Goal: Task Accomplishment & Management: Complete application form

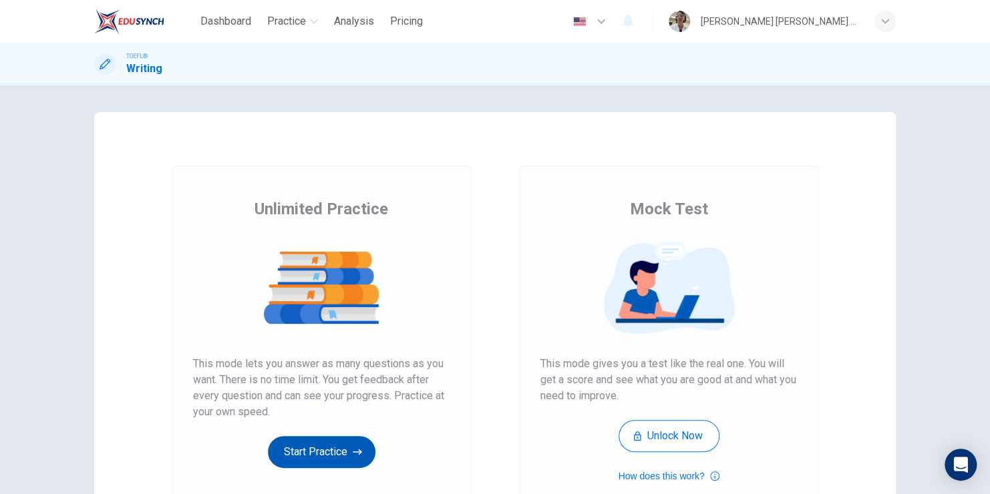
drag, startPoint x: 337, startPoint y: 443, endPoint x: 344, endPoint y: 430, distance: 14.3
click at [338, 444] on button "Start Practice" at bounding box center [322, 452] width 108 height 32
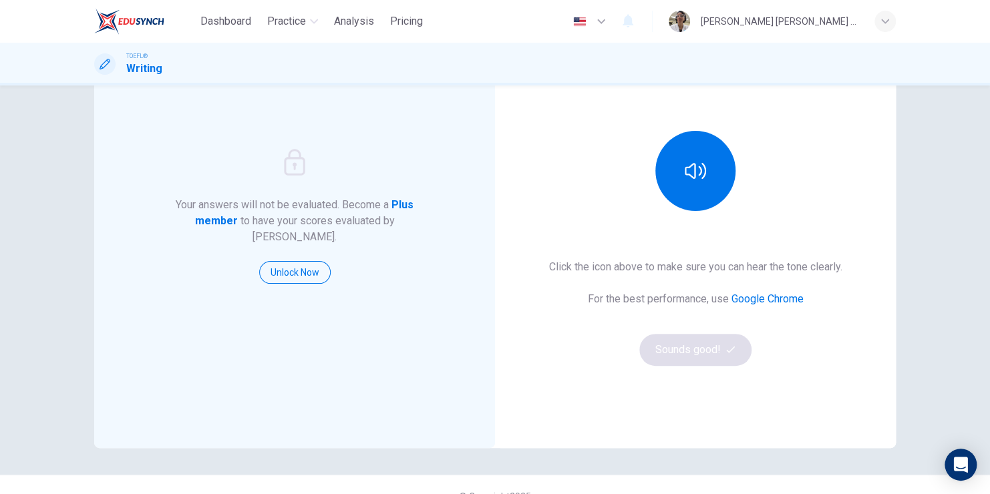
scroll to position [134, 0]
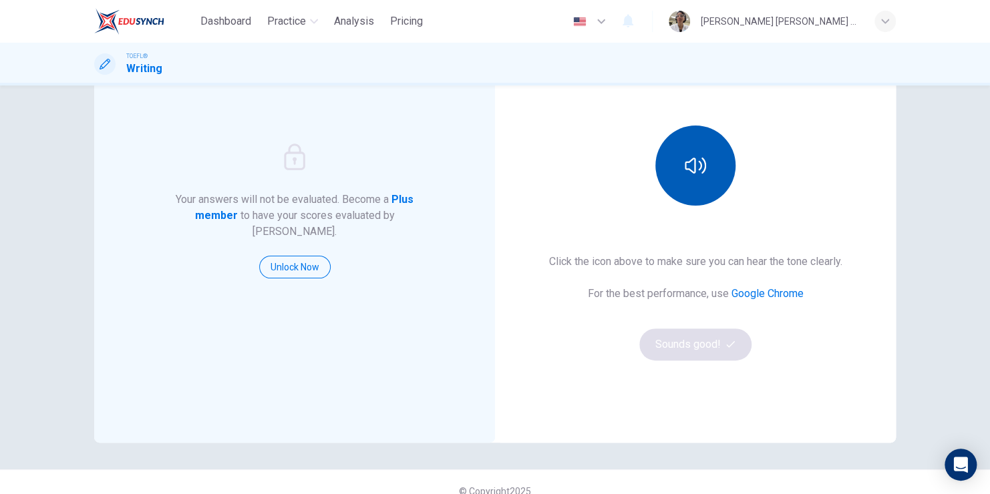
click at [677, 154] on button "button" at bounding box center [695, 166] width 80 height 80
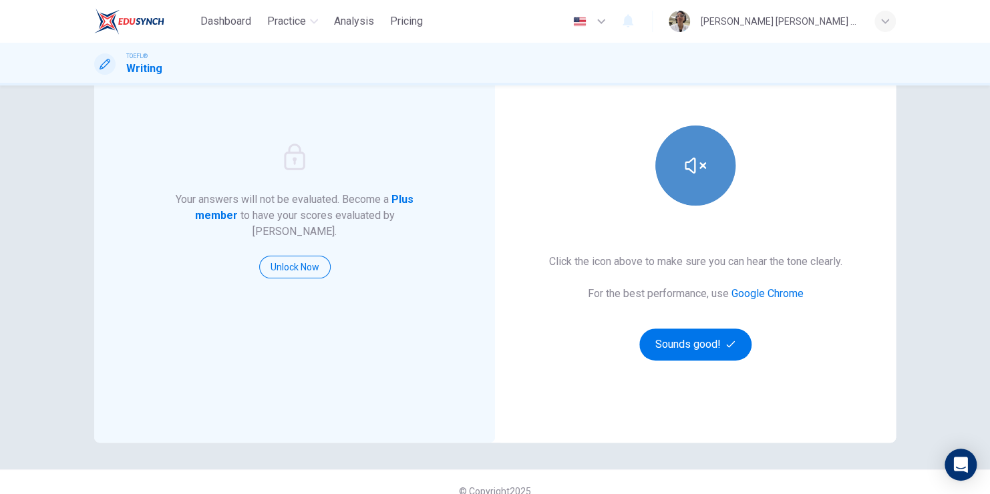
click at [698, 187] on button "button" at bounding box center [695, 166] width 80 height 80
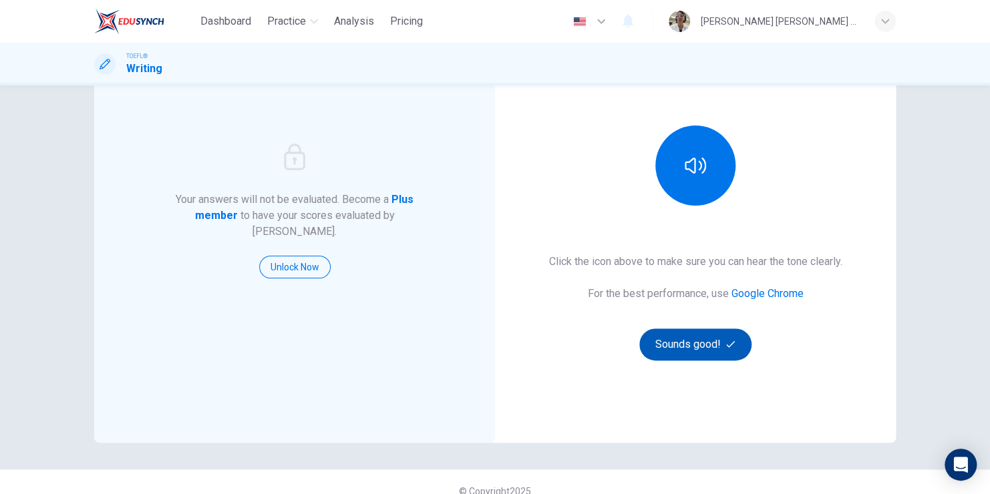
click at [711, 347] on button "Sounds good!" at bounding box center [695, 345] width 112 height 32
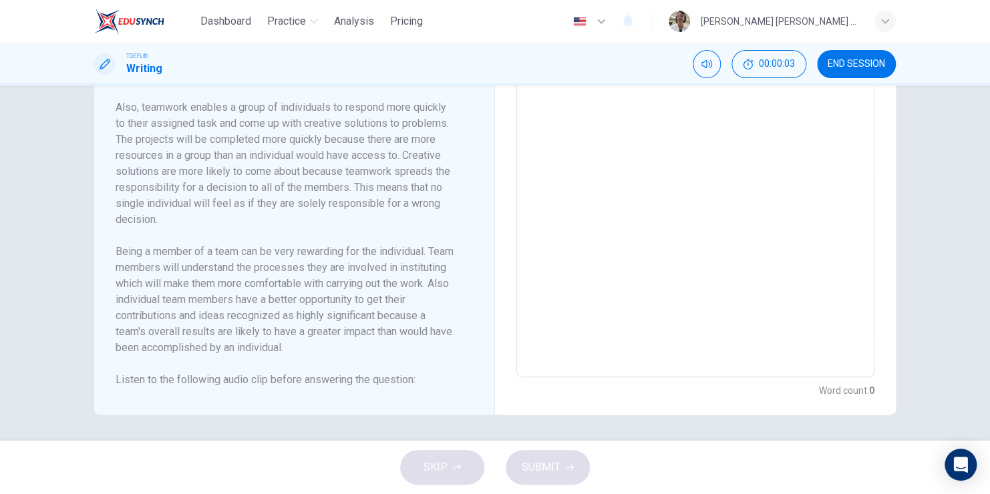
scroll to position [208, 0]
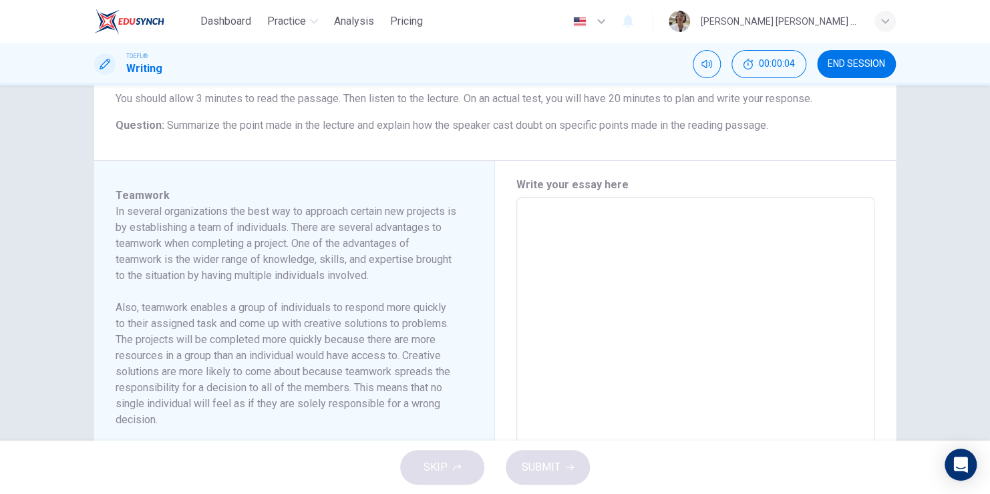
click at [558, 224] on textarea at bounding box center [695, 387] width 339 height 359
type textarea "-"
type textarea "x"
type textarea "-."
type textarea "x"
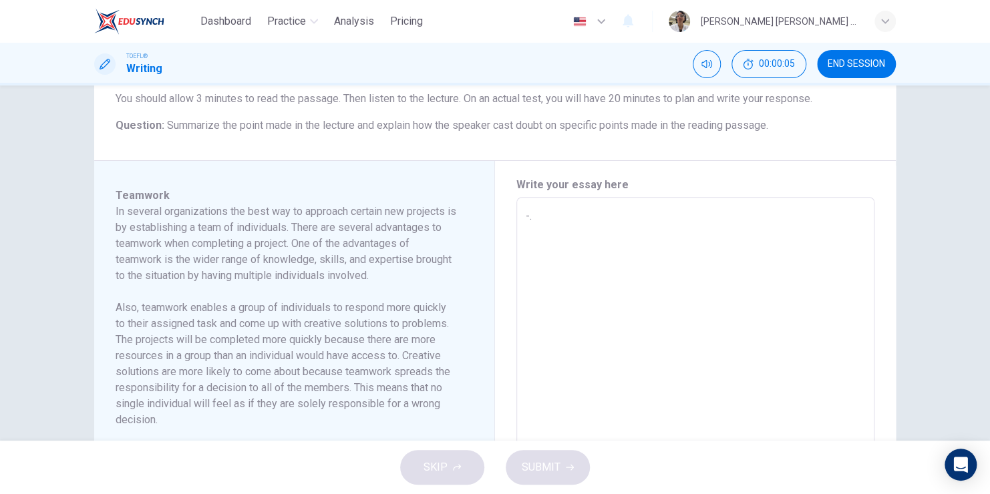
type textarea "-.-"
type textarea "x"
type textarea "-.-."
type textarea "x"
type textarea "-.-.-"
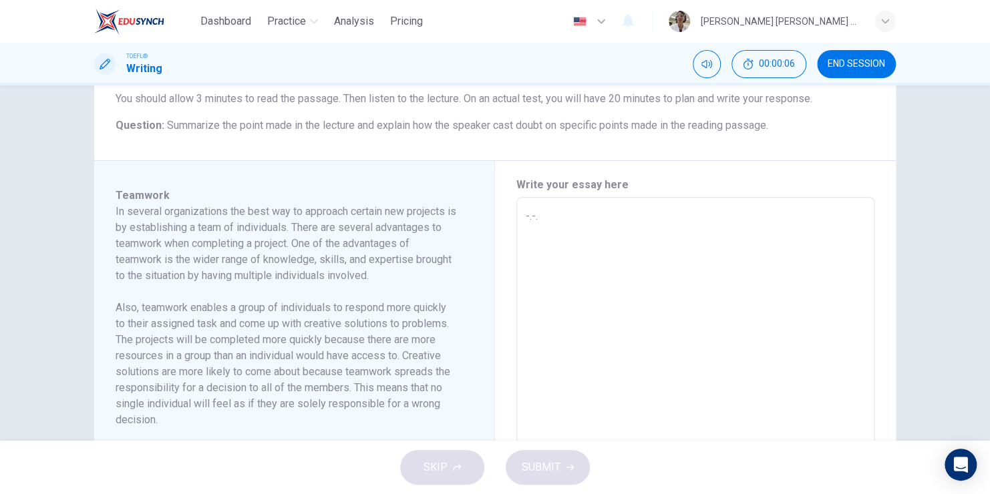
type textarea "x"
type textarea "-.-.-."
type textarea "x"
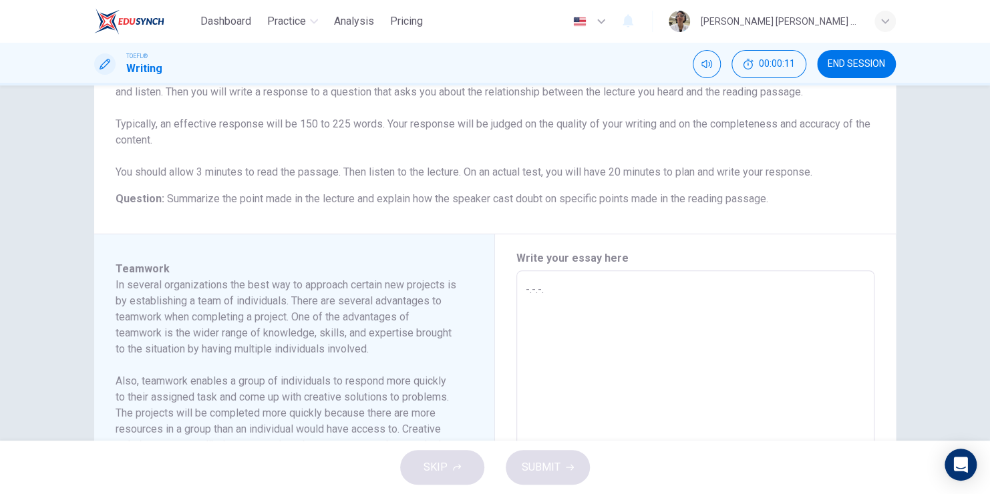
scroll to position [142, 0]
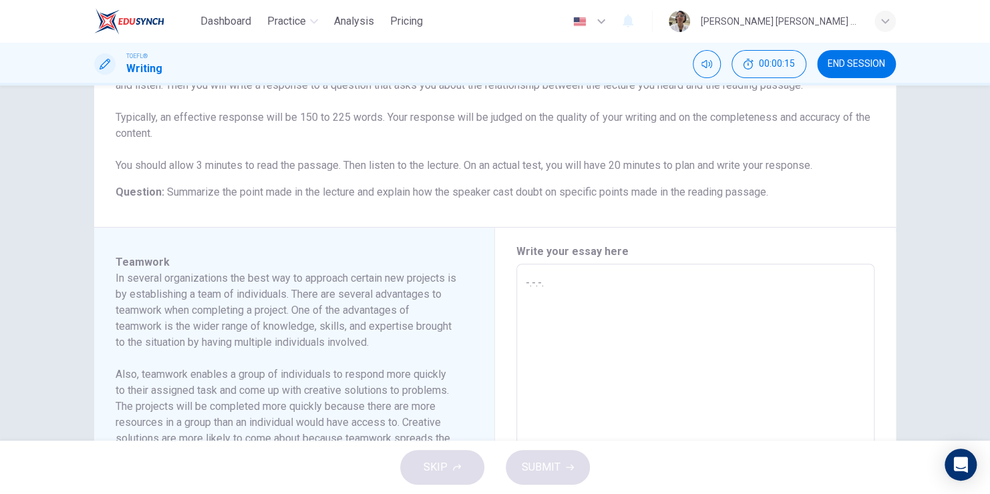
type textarea "-.-.-."
drag, startPoint x: 113, startPoint y: 276, endPoint x: 387, endPoint y: 333, distance: 279.7
click at [387, 333] on h6 "In several organizations the best way to approach certain new projects is by es…" at bounding box center [286, 311] width 341 height 80
click at [373, 342] on h6 "In several organizations the best way to approach certain new projects is by es…" at bounding box center [286, 311] width 341 height 80
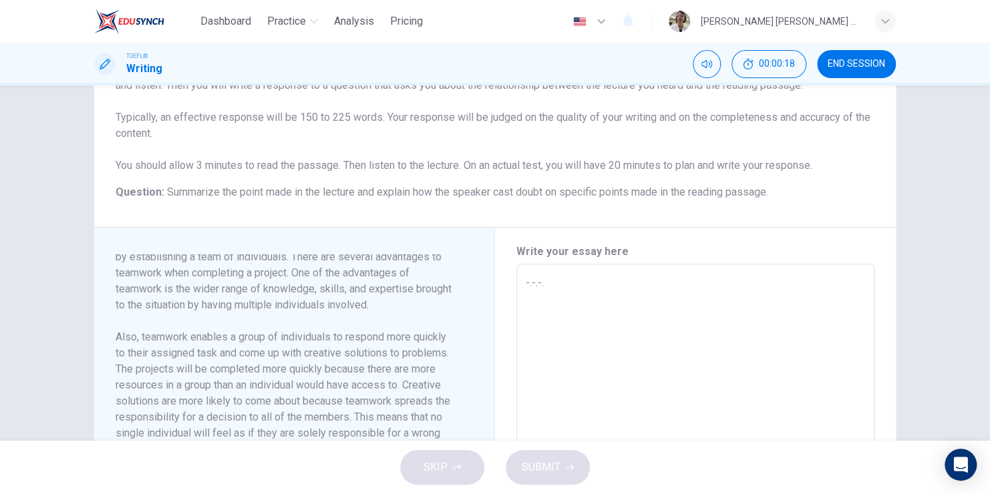
scroll to position [0, 0]
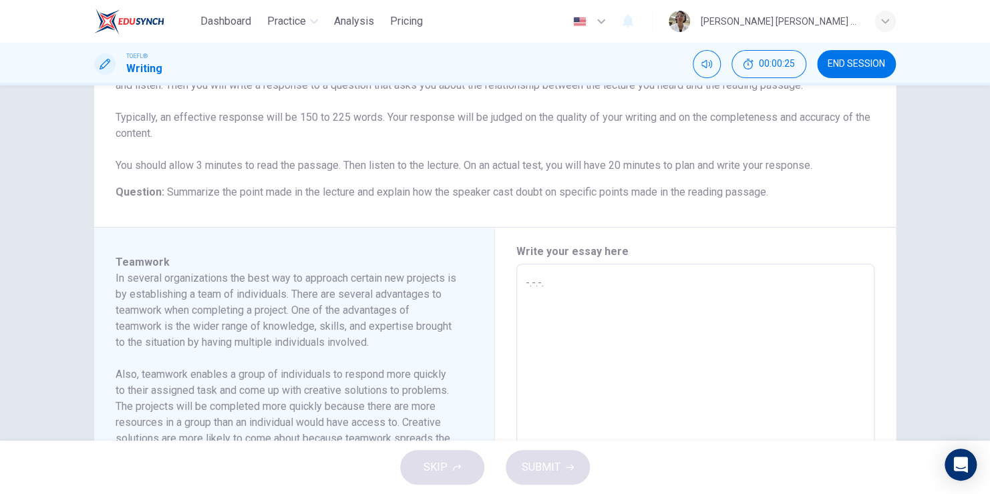
type textarea "x"
drag, startPoint x: 555, startPoint y: 279, endPoint x: 500, endPoint y: 286, distance: 55.3
click at [500, 286] on div "Write your essay here -.-.-. x ​ Word count : 0" at bounding box center [695, 455] width 401 height 454
click at [535, 281] on textarea at bounding box center [695, 454] width 339 height 359
paste textarea
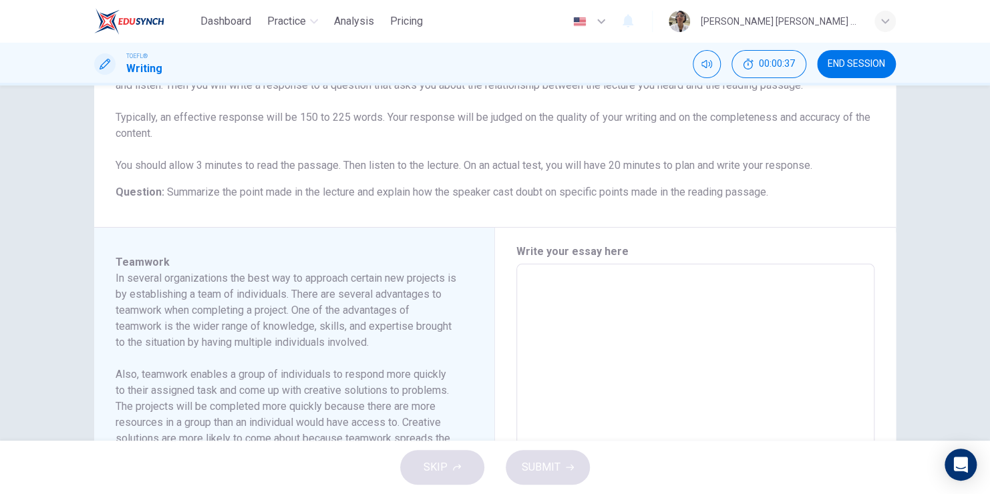
click at [548, 316] on textarea at bounding box center [695, 454] width 339 height 359
paste textarea "I"
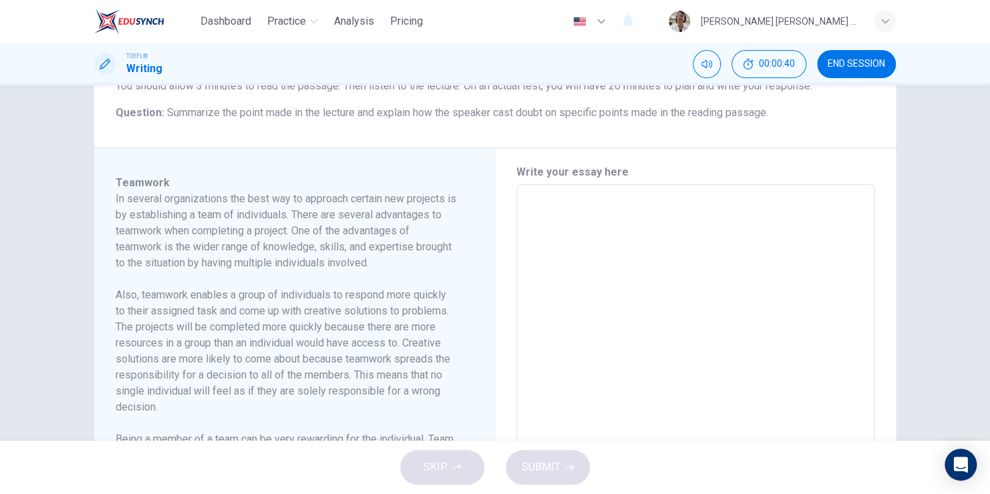
scroll to position [275, 0]
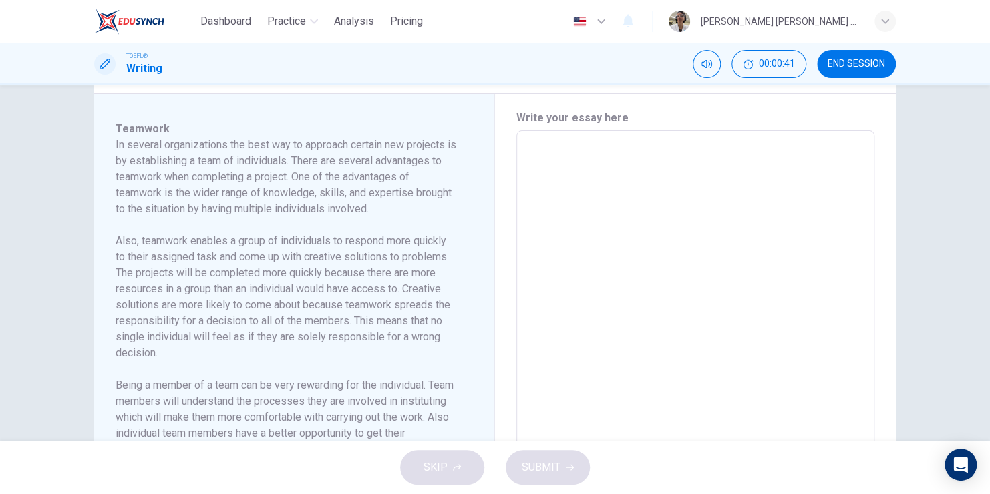
type textarea "I"
type textarea "x"
type textarea "In"
type textarea "x"
type textarea "In"
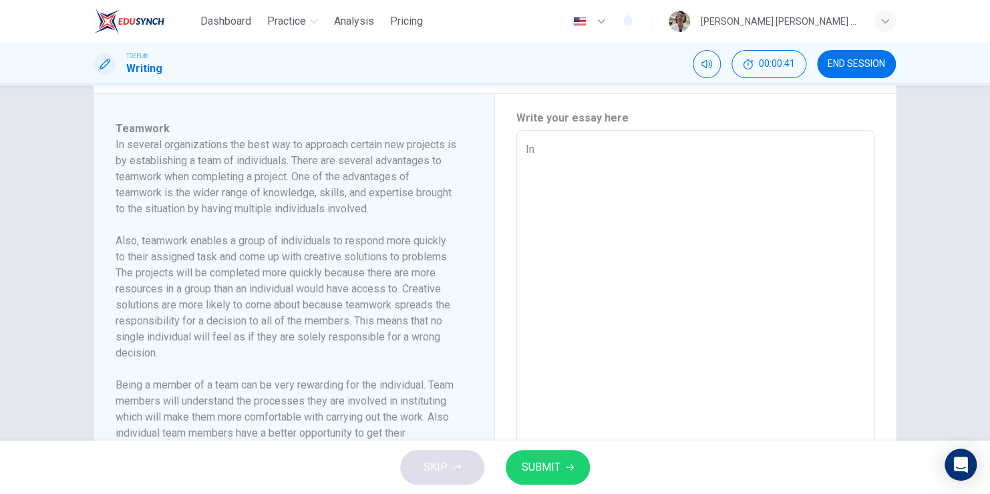
type textarea "x"
type textarea "In s"
type textarea "x"
type textarea "In sv"
type textarea "x"
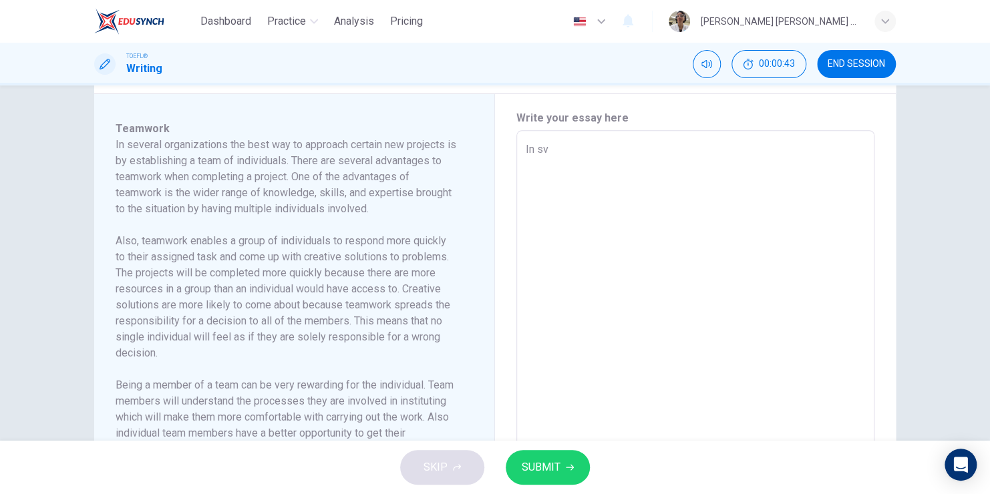
type textarea "In sve"
type textarea "x"
type textarea "In sver"
type textarea "x"
type textarea "In [GEOGRAPHIC_DATA]"
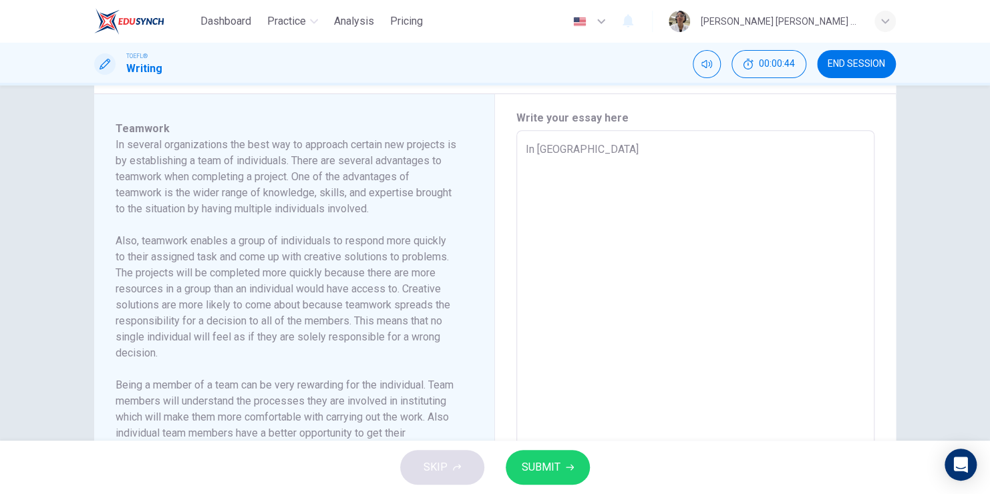
type textarea "x"
type textarea "In sveral"
type textarea "x"
type textarea "In sveral"
type textarea "x"
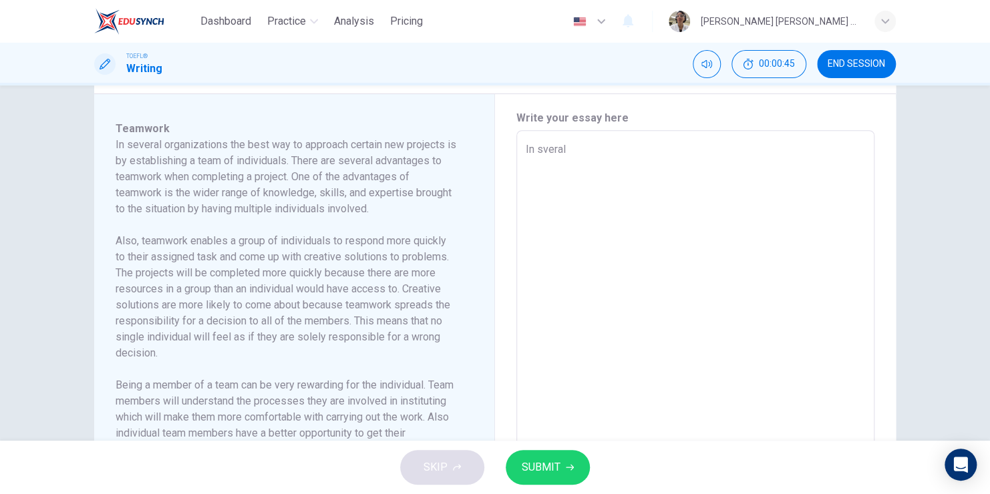
type textarea "In sveral"
click at [559, 464] on button "SUBMIT" at bounding box center [548, 467] width 84 height 35
type textarea "x"
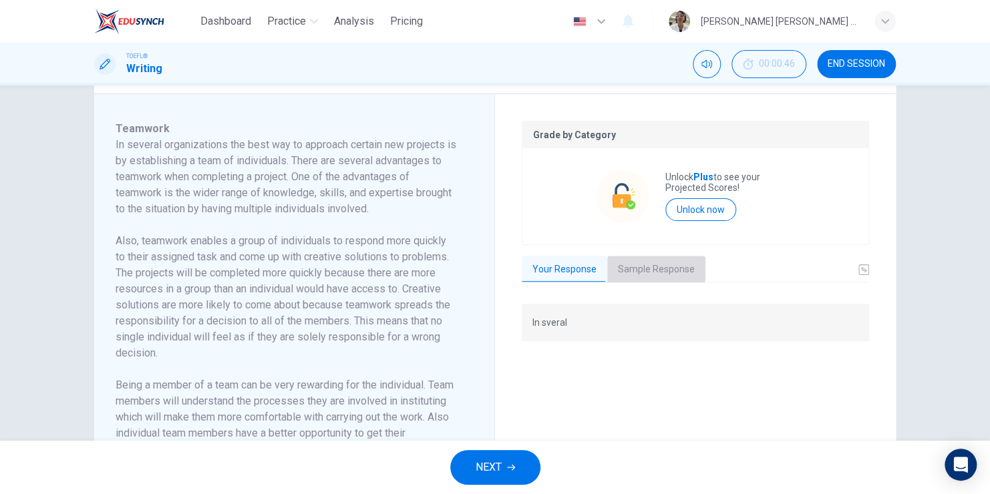
click at [628, 267] on button "Sample Response" at bounding box center [656, 270] width 98 height 28
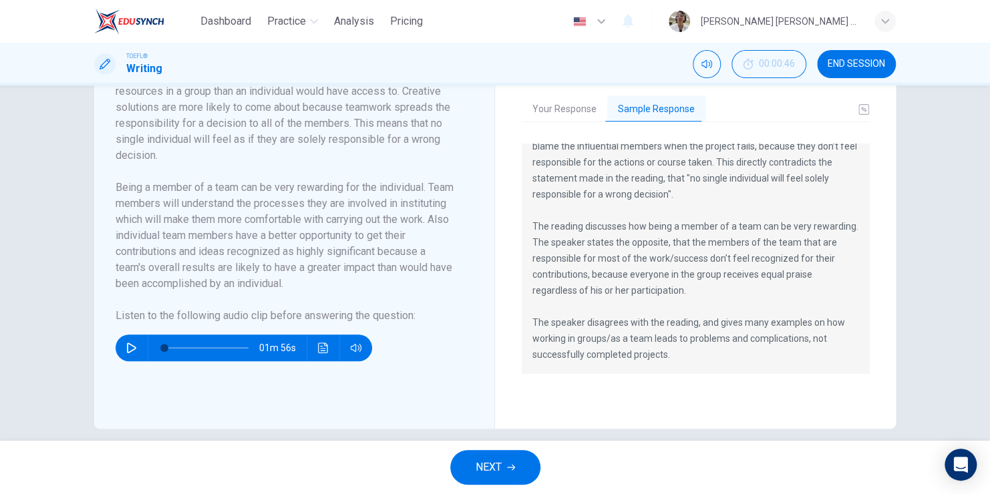
scroll to position [449, 0]
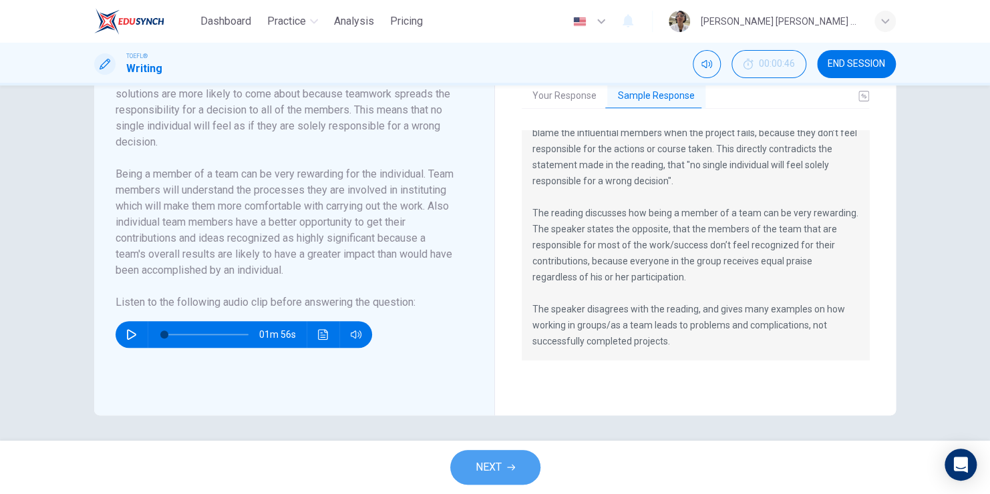
click at [516, 468] on button "NEXT" at bounding box center [495, 467] width 90 height 35
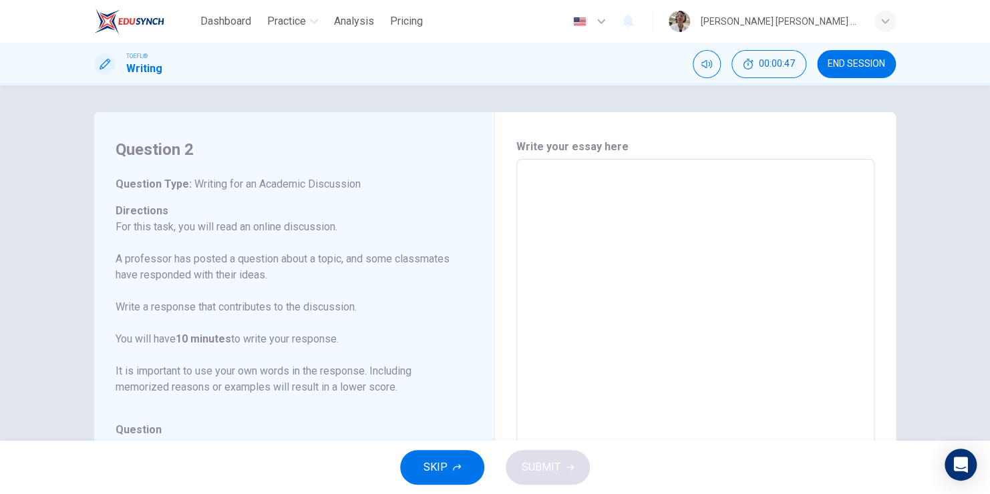
click at [570, 243] on textarea at bounding box center [695, 382] width 339 height 424
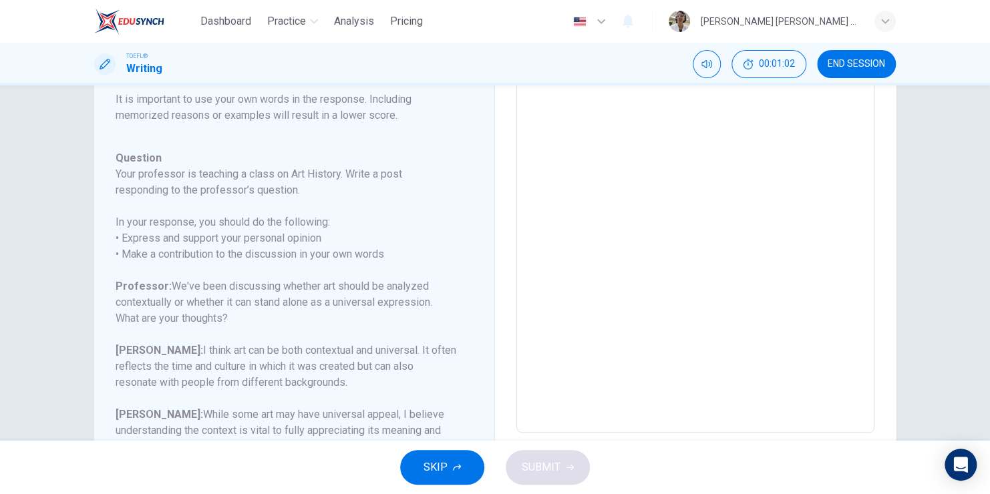
scroll to position [106, 0]
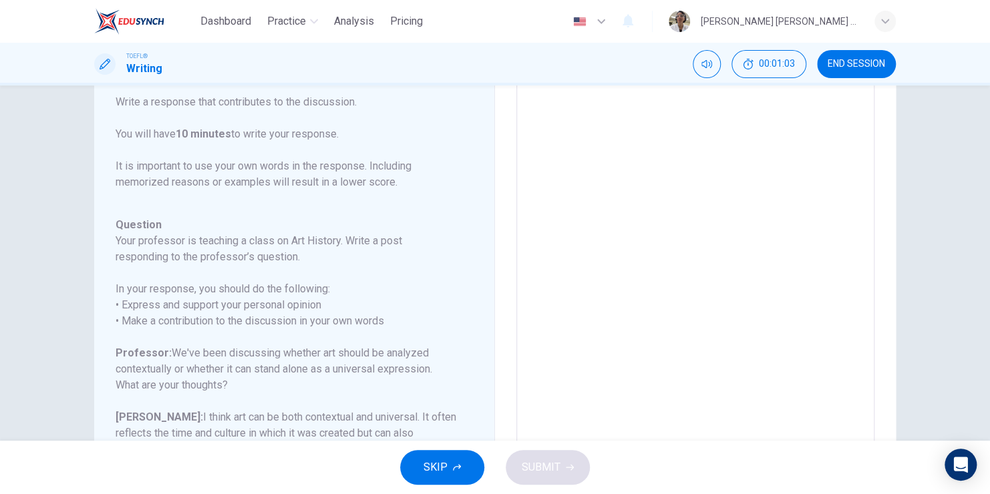
click at [577, 240] on textarea at bounding box center [695, 277] width 339 height 424
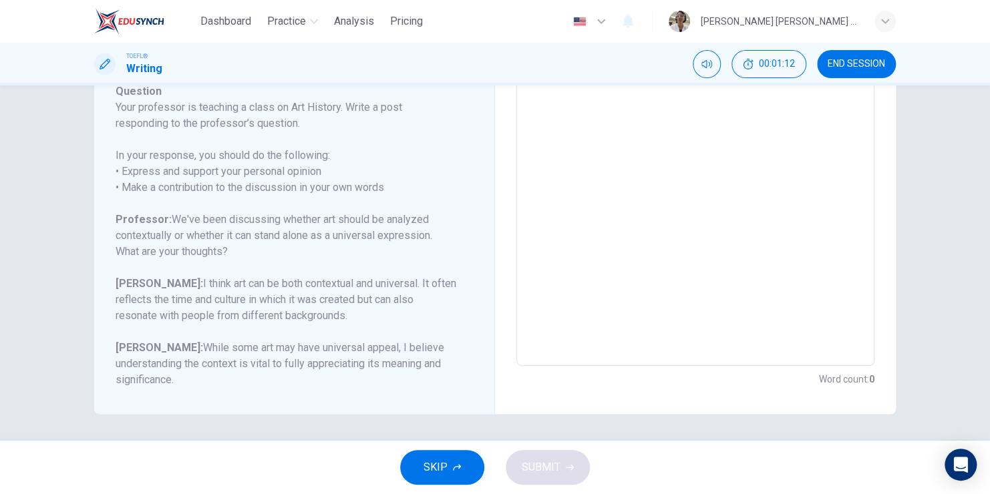
click at [529, 235] on textarea at bounding box center [695, 143] width 339 height 424
type textarea "u"
type textarea "x"
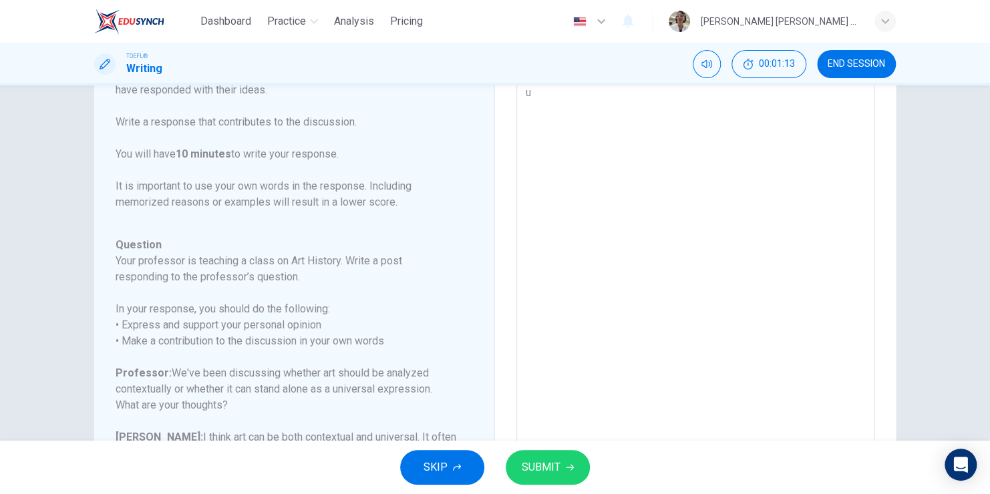
type textarea "un"
type textarea "x"
type textarea "uni"
type textarea "x"
type textarea "univ"
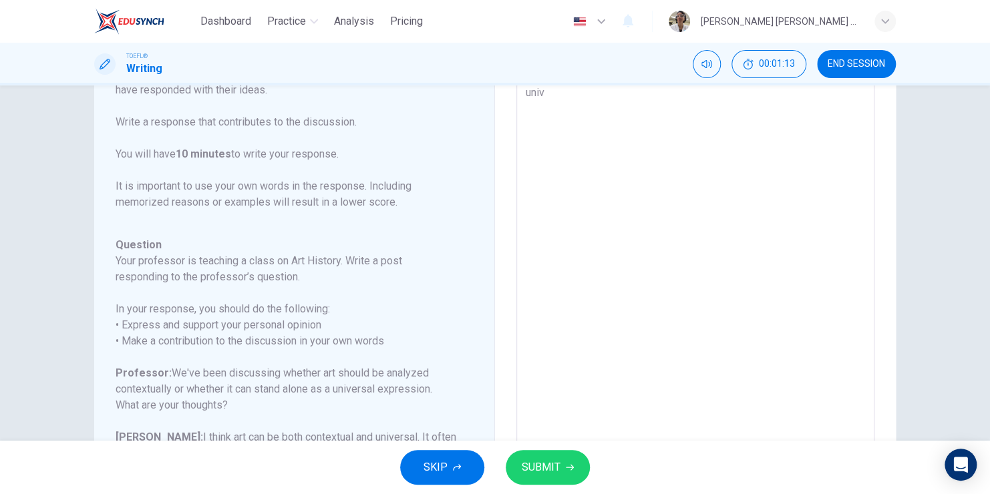
type textarea "x"
type textarea "unive"
type textarea "x"
type textarea "univesr"
type textarea "x"
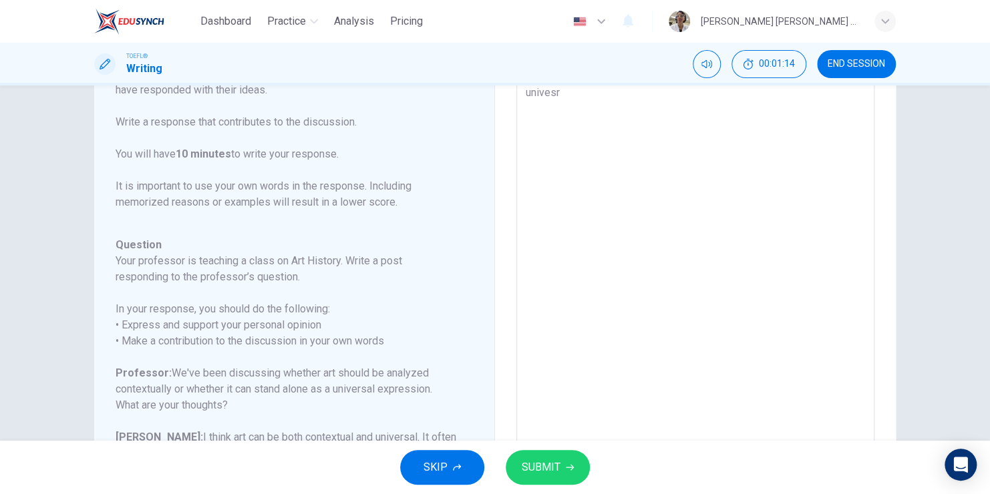
type textarea "univesra"
type textarea "x"
type textarea "univesrai"
type textarea "x"
type textarea "univesrail"
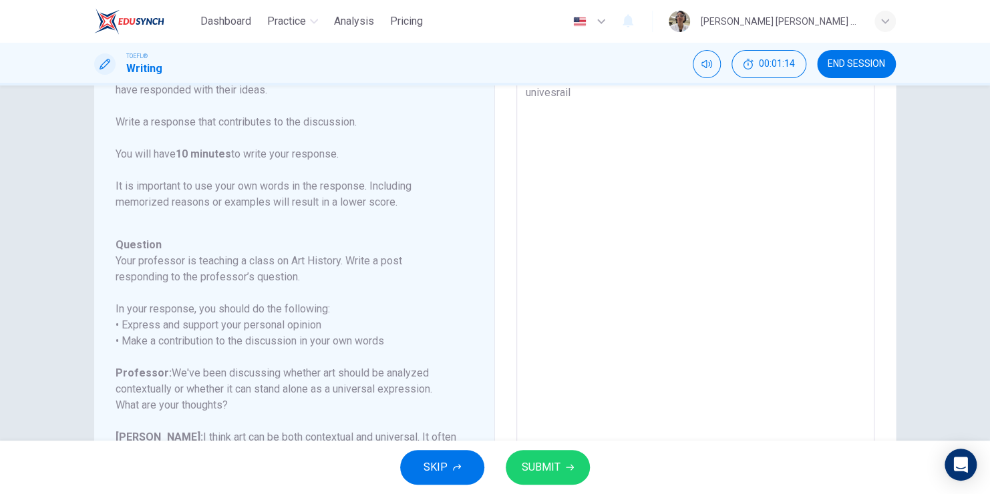
type textarea "x"
type textarea "univesrail"
type textarea "x"
type textarea "univesrail"
type textarea "x"
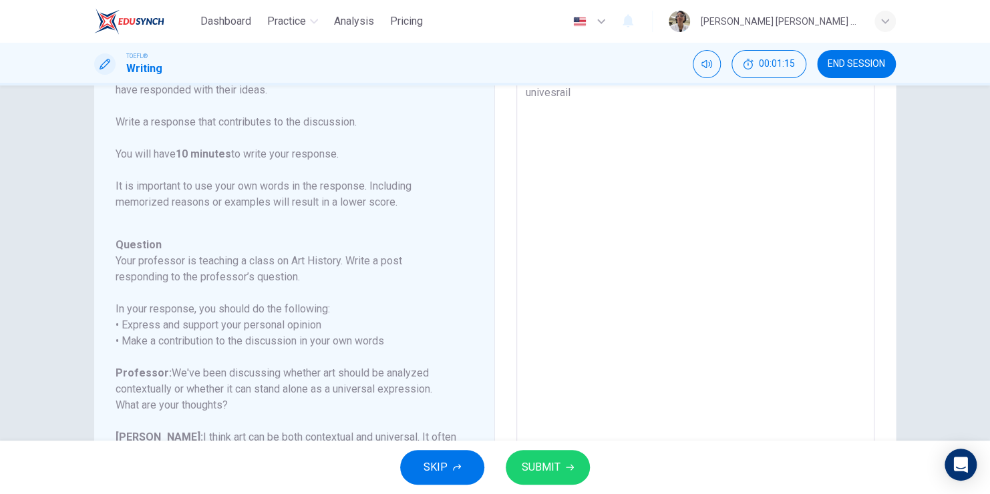
type textarea "univesrai"
type textarea "x"
type textarea "univesra"
type textarea "x"
type textarea "univesr"
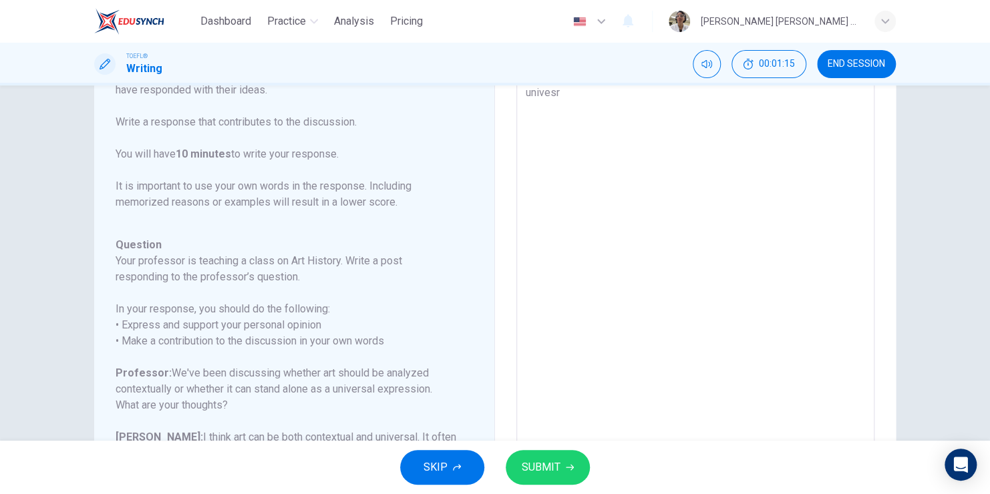
type textarea "x"
type textarea "unives"
type textarea "x"
type textarea "unive"
type textarea "x"
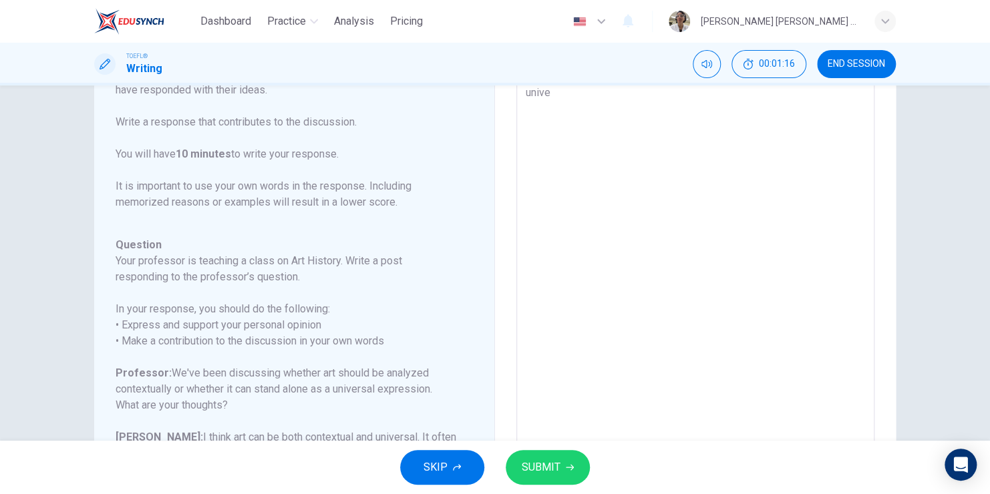
type textarea "univer"
type textarea "x"
type textarea "univers"
type textarea "x"
type textarea "universo"
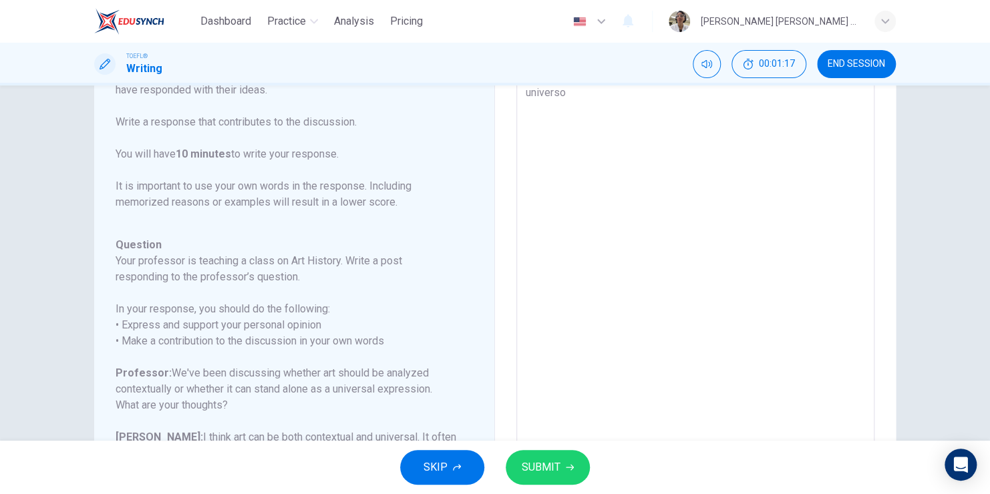
type textarea "x"
type textarea "universoa"
type textarea "x"
type textarea "universoal"
type textarea "x"
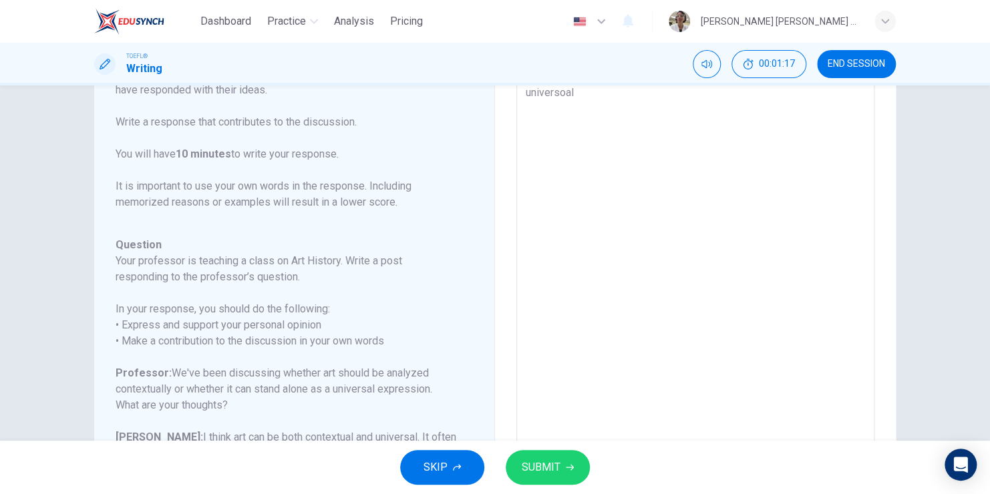
type textarea "universoal"
type textarea "x"
type textarea "universoal"
type textarea "x"
type textarea "universoa"
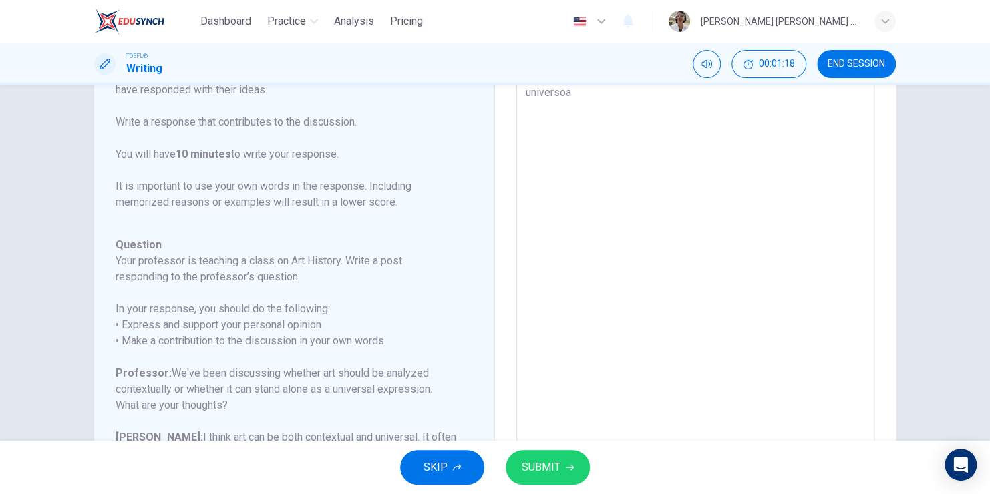
type textarea "x"
type textarea "universo"
type textarea "x"
type textarea "univers"
type textarea "x"
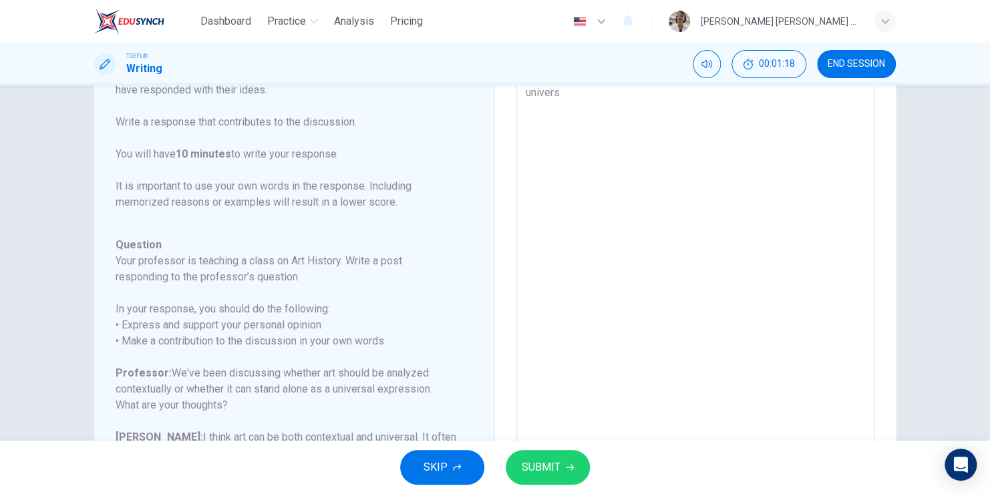
type textarea "universa"
type textarea "x"
type textarea "universal"
type textarea "x"
type textarea "universal"
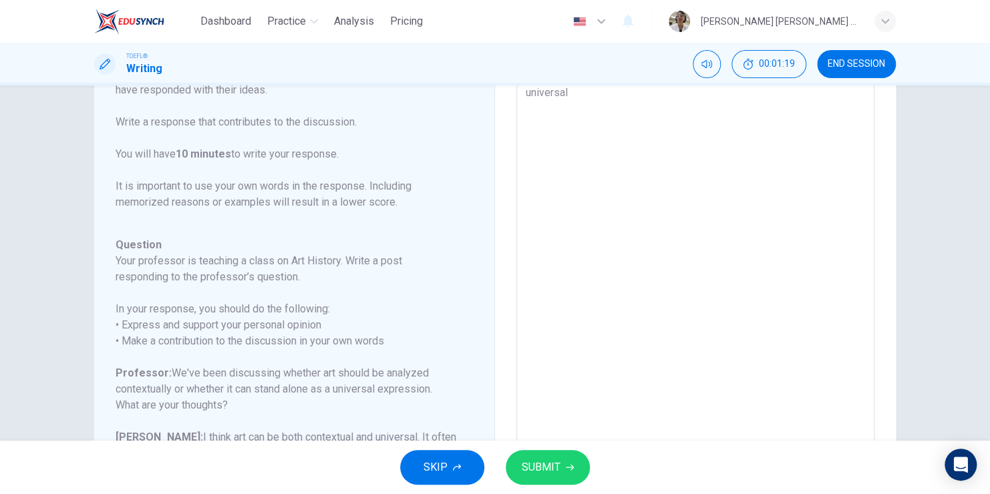
type textarea "x"
type textarea "universal e"
type textarea "x"
type textarea "universal ex"
type textarea "x"
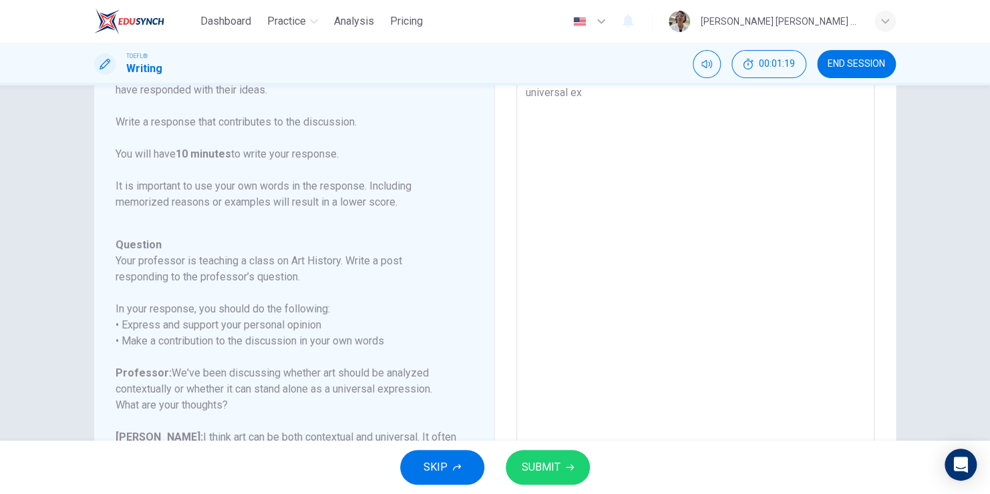
type textarea "universal exp"
type textarea "x"
type textarea "universal expr"
type textarea "x"
type textarea "universal expre"
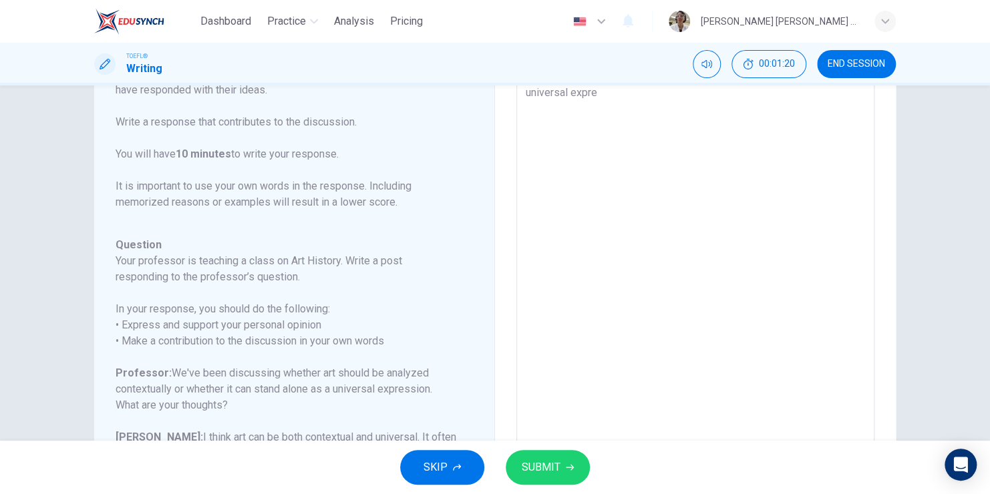
type textarea "x"
type textarea "universal expres"
type textarea "x"
type textarea "universal expresi"
type textarea "x"
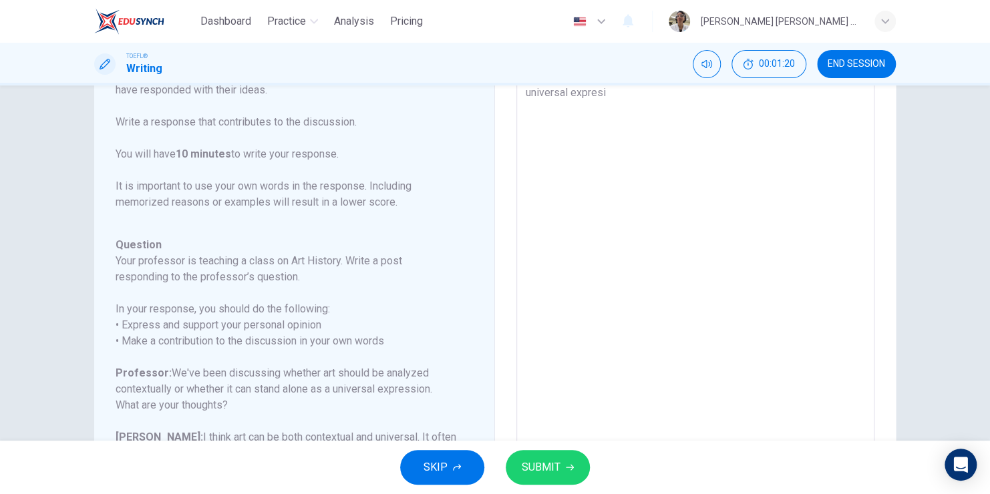
type textarea "universal expresio"
type textarea "x"
type textarea "universal expresion"
type textarea "x"
type textarea "universal expresiont"
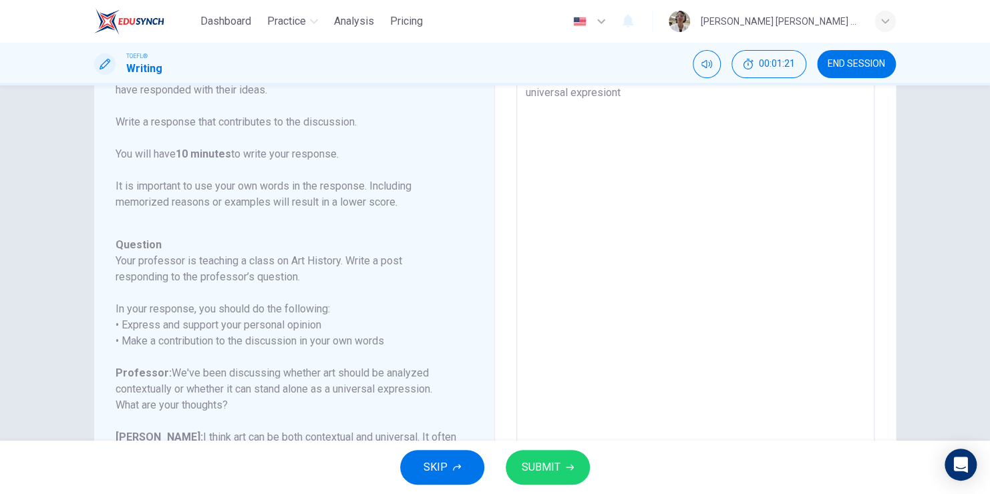
type textarea "x"
type textarea "universal expresion"
type textarea "x"
type textarea "universal expresions"
type textarea "x"
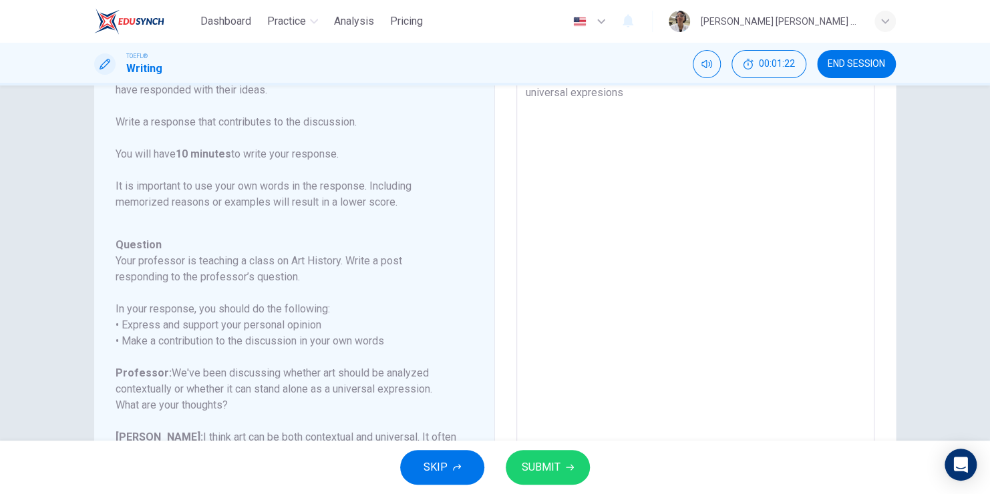
type textarea "universal expresions"
type textarea "x"
type textarea "universal expresions a"
type textarea "x"
type textarea "universal expresions ar"
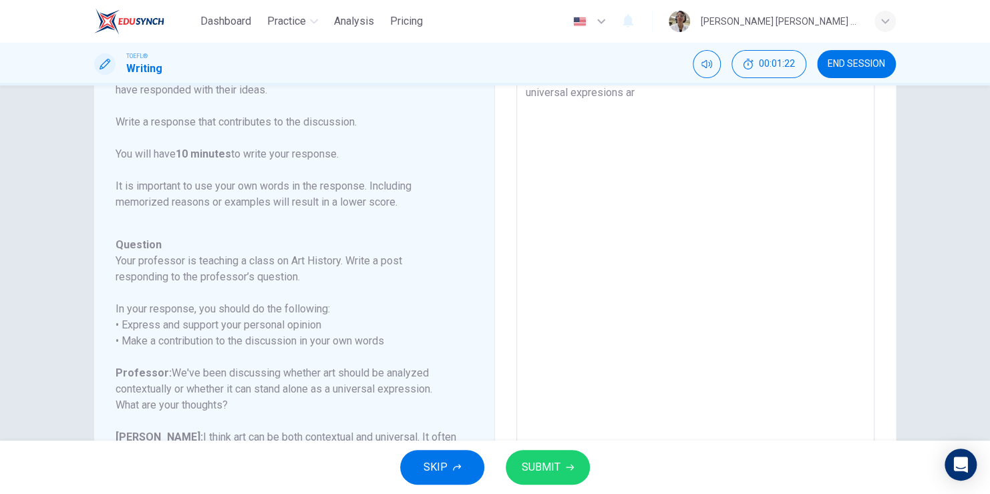
type textarea "x"
type textarea "universal expresions are"
type textarea "x"
type textarea "universal expresions are"
type textarea "x"
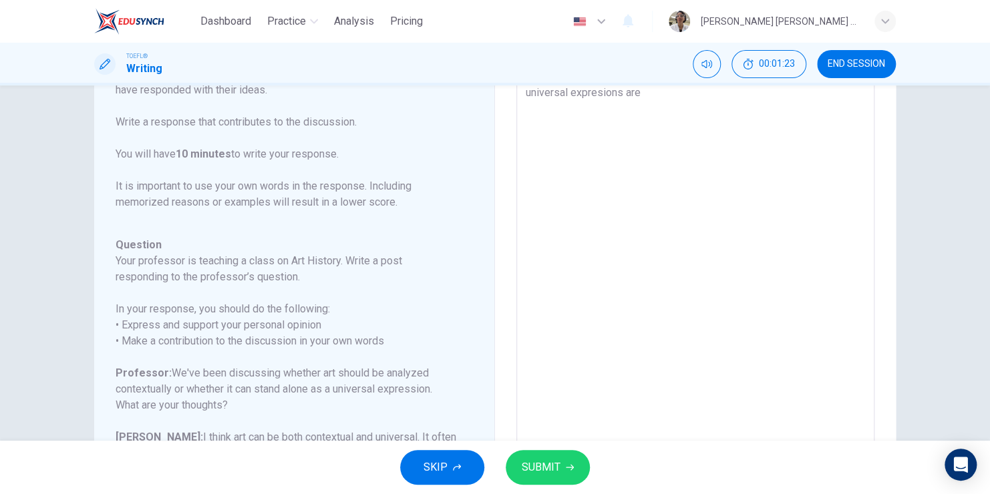
type textarea "universal expresions are c"
type textarea "x"
type textarea "universal expresions are co"
type textarea "x"
type textarea "universal expresions are com"
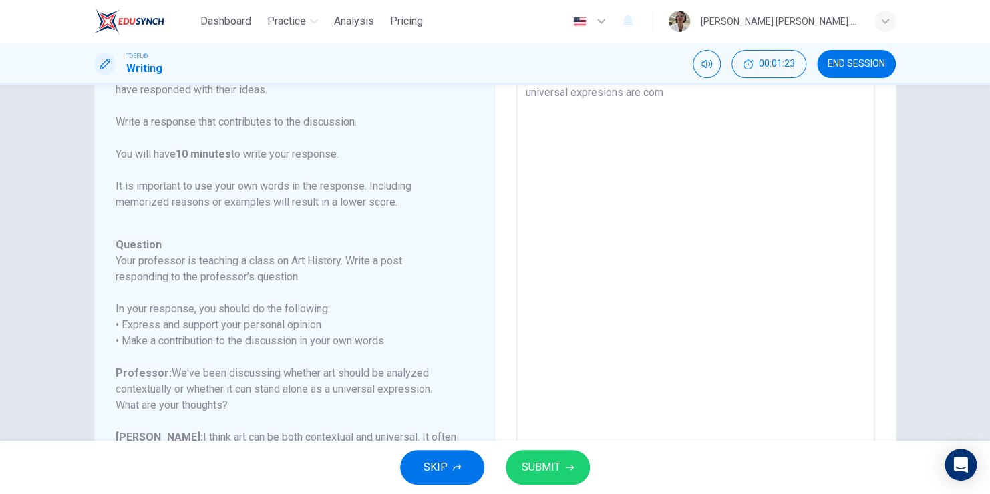
type textarea "x"
type textarea "universal expresions are comp"
type textarea "x"
type textarea "universal expresions are compl"
type textarea "x"
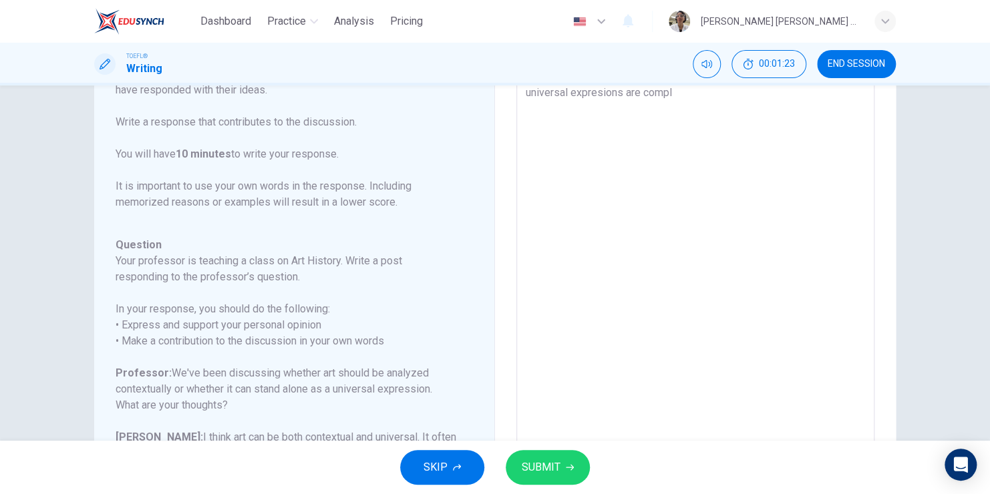
type textarea "universal expresions are comple"
type textarea "x"
type textarea "universal expresions are compl"
type textarea "x"
type textarea "universal expresions are compli"
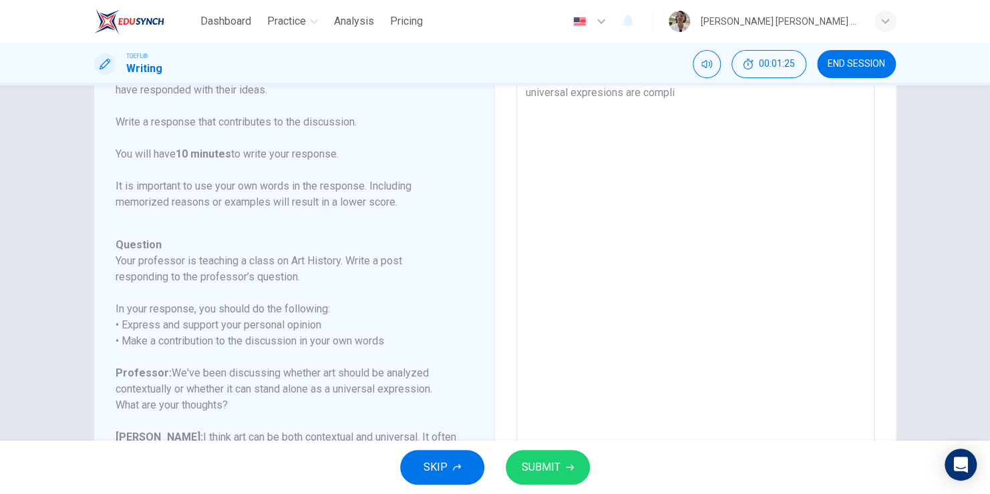
type textarea "x"
type textarea "universal expresions are complic"
type textarea "x"
type textarea "universal expresions are complica"
type textarea "x"
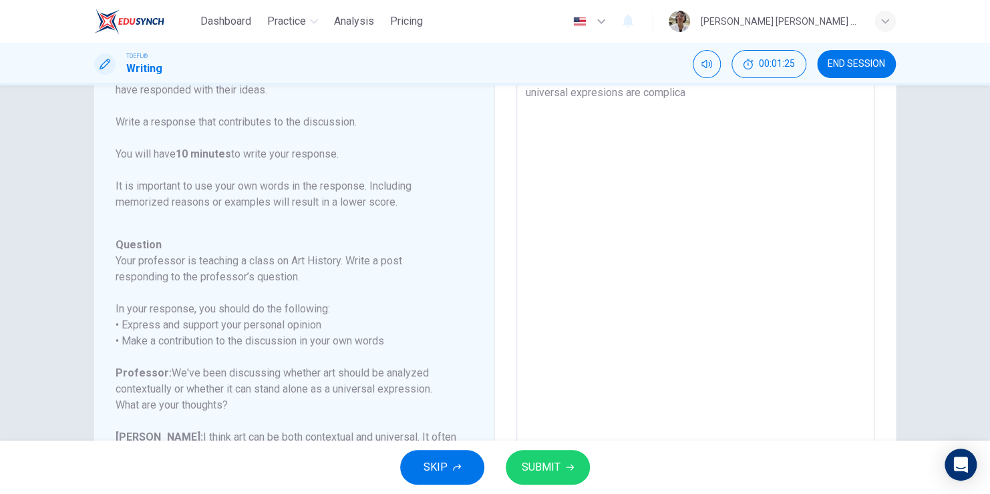
type textarea "universal expresions are complicat"
type textarea "x"
type textarea "universal expresions are complicate"
type textarea "x"
type textarea "universal expresions are complicated"
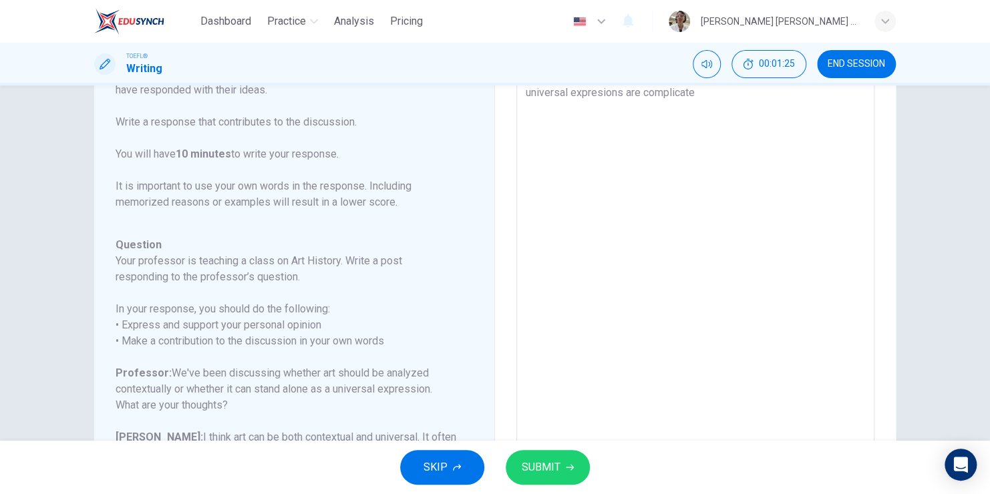
type textarea "x"
type textarea "universal expresions are complicated."
type textarea "x"
type textarea "universal expresions are complicated."
type textarea "x"
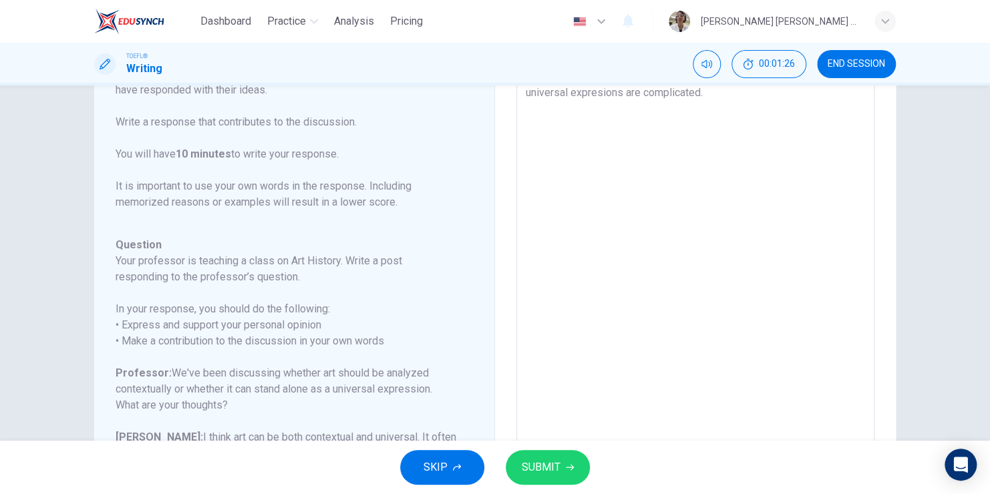
type textarea "universal expresions are complicated."
type textarea "x"
type textarea "universal expresions are complicated"
type textarea "x"
type textarea "universal expresions are complicated,"
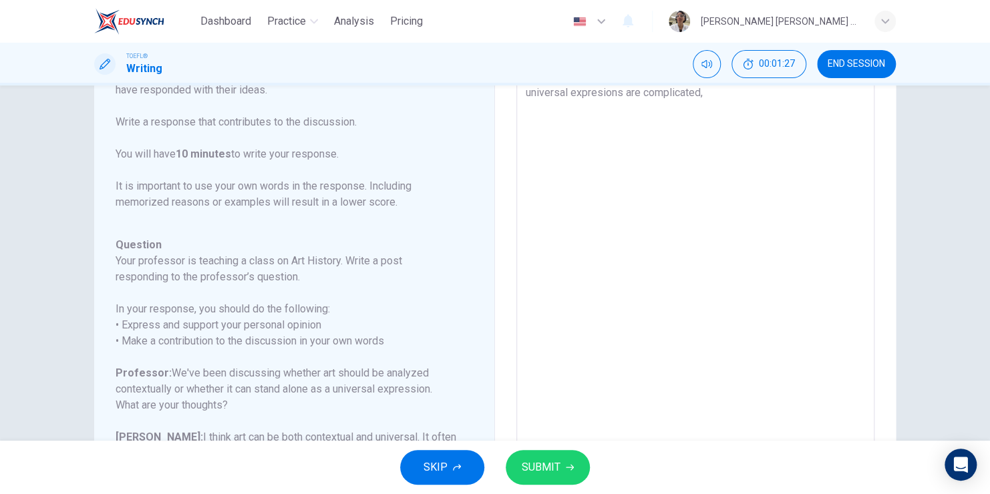
type textarea "x"
type textarea "universal expresions are complicated,"
type textarea "x"
type textarea "universal expresions are complicated, h"
type textarea "x"
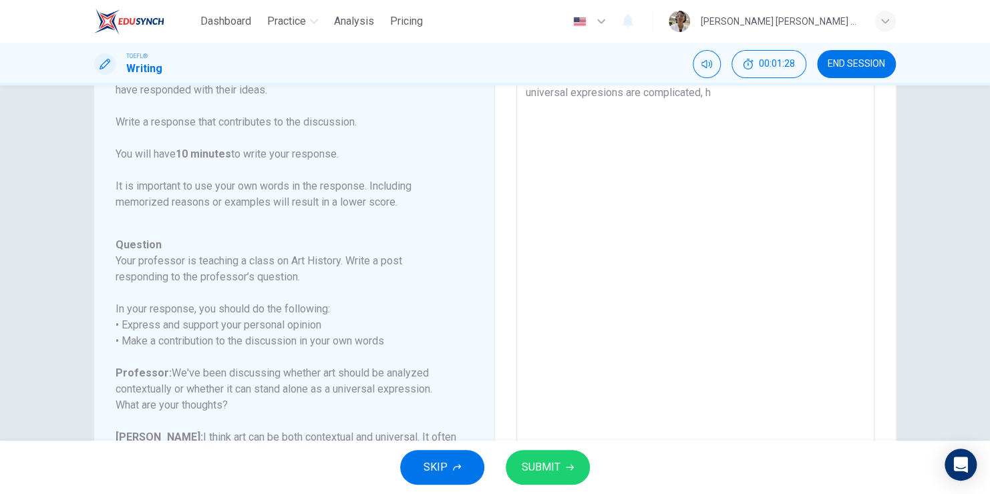
type textarea "universal expresions are complicated,"
type textarea "x"
type textarea "universal expresions are complicated, e"
type textarea "x"
type textarea "universal expresions are complicated, ev"
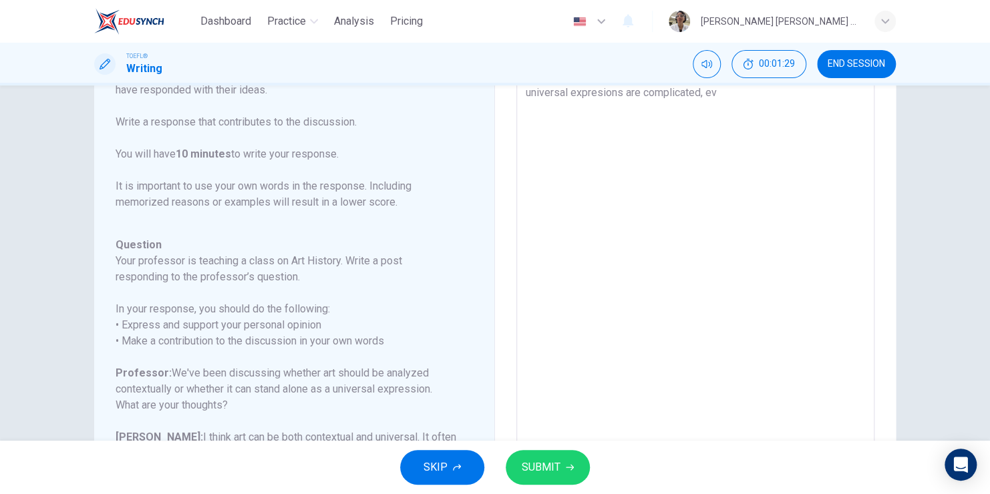
type textarea "x"
type textarea "universal expresions are complicated, eve"
type textarea "x"
type textarea "universal expresions are complicated, even"
type textarea "x"
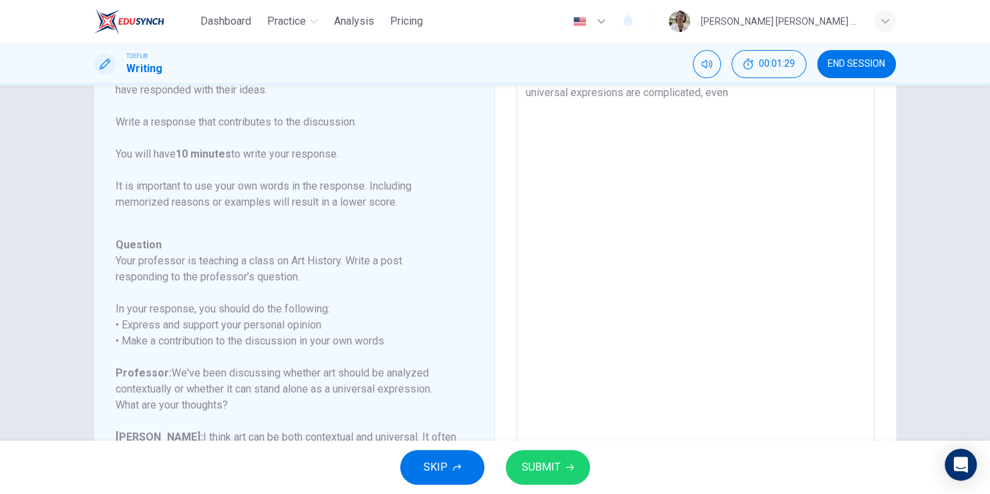
type textarea "universal expresions are complicated, even"
type textarea "x"
type textarea "universal expresions are complicated, even n"
type textarea "x"
type textarea "universal expresions are complicated, even no"
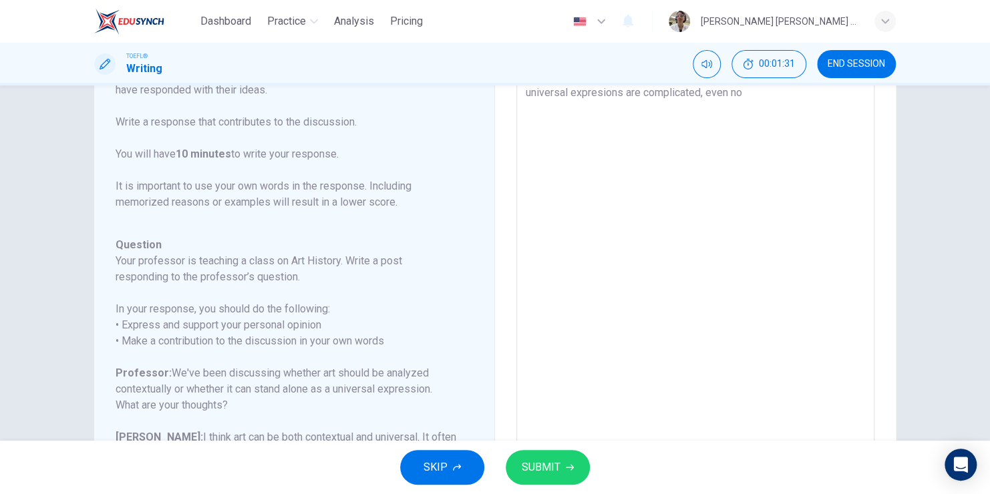
type textarea "x"
type textarea "universal expresions are complicated, even now"
type textarea "x"
type textarea "universal expresions are complicated, even now"
type textarea "x"
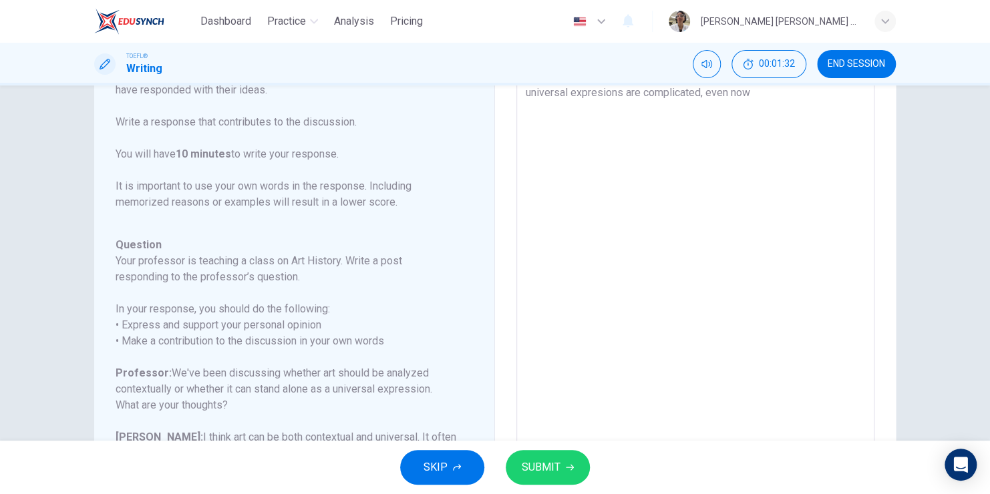
type textarea "universal expresions are complicated, even now w"
type textarea "x"
type textarea "universal expresions are complicated, even now wi"
type textarea "x"
type textarea "universal expresions are complicated, even now wit"
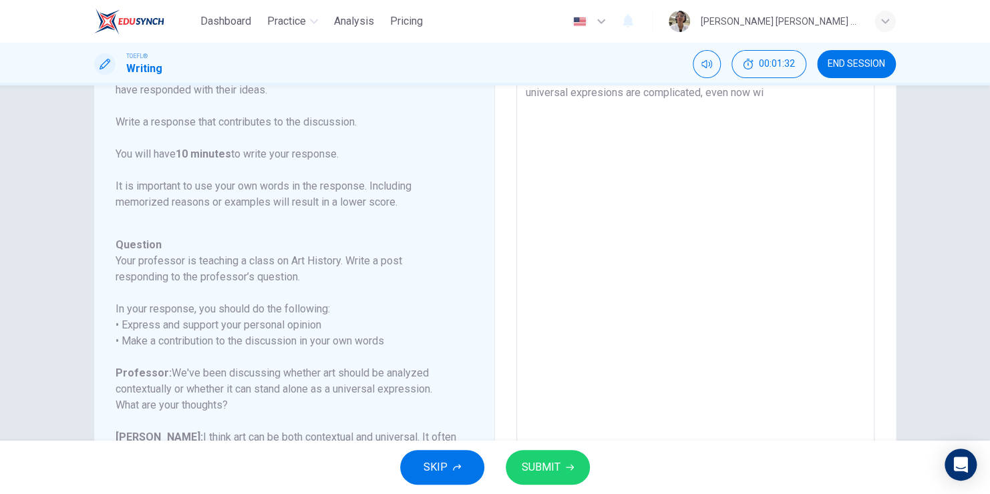
type textarea "x"
type textarea "universal expresions are complicated, even now with"
type textarea "x"
type textarea "universal expresions are complicated, even now with"
type textarea "x"
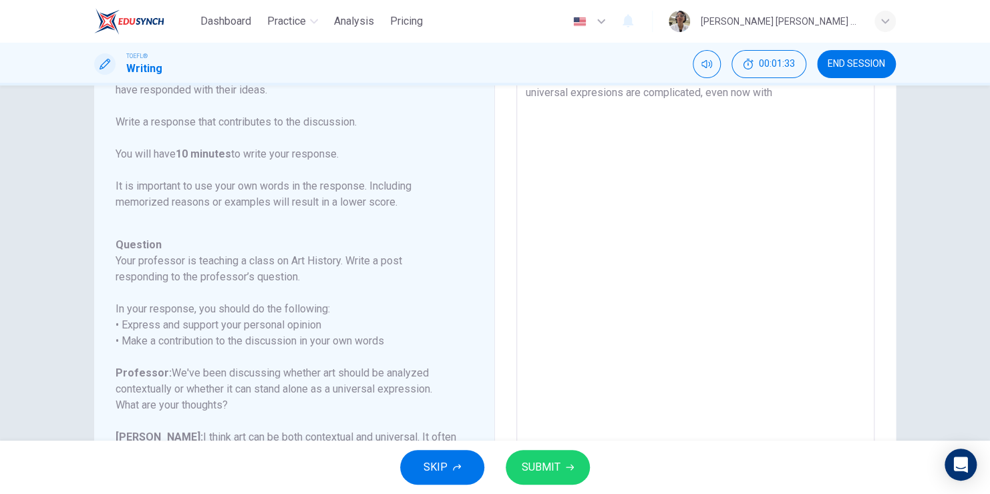
type textarea "universal expresions are complicated, even now with s"
type textarea "x"
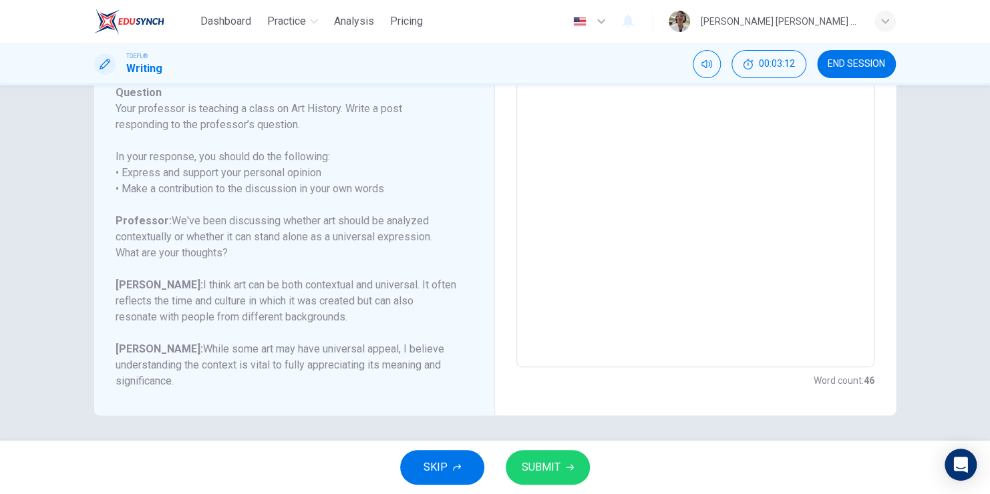
scroll to position [239, 0]
click at [548, 457] on button "SUBMIT" at bounding box center [548, 467] width 84 height 35
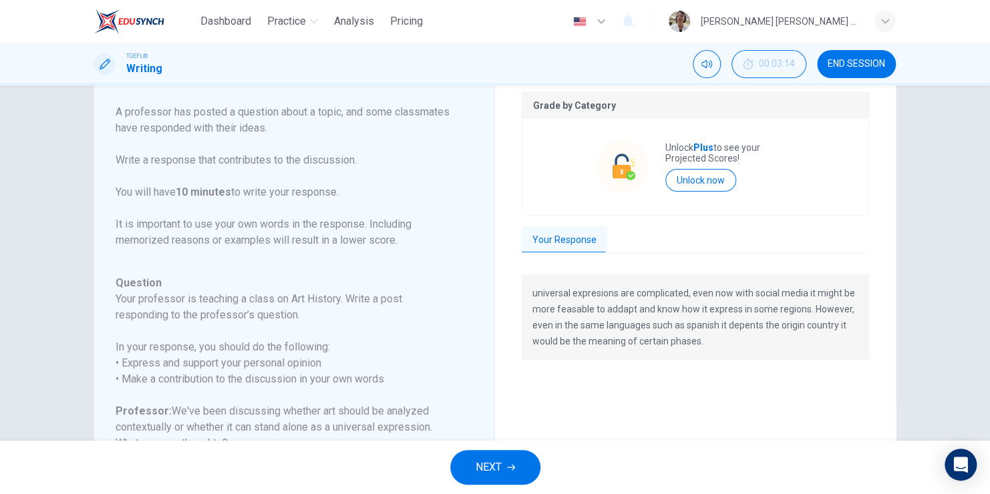
scroll to position [39, 0]
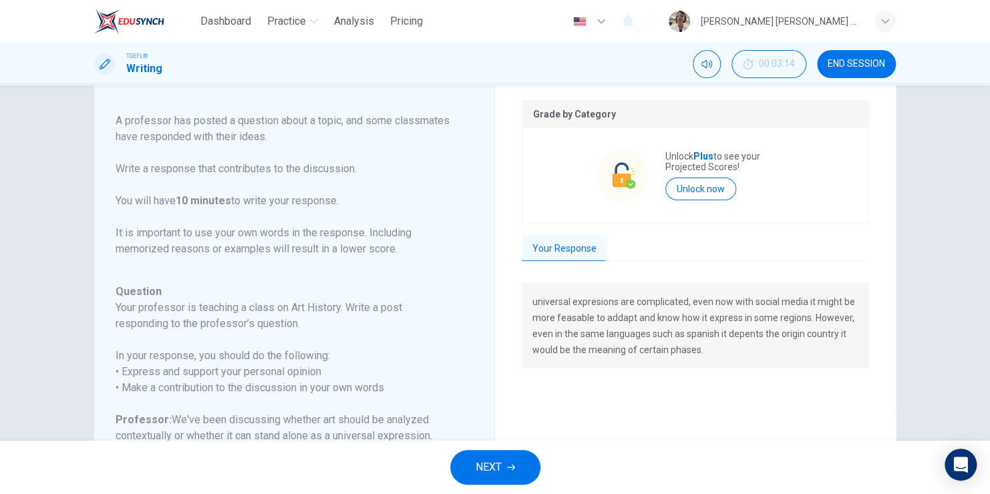
click at [602, 250] on div "Your Response" at bounding box center [695, 249] width 347 height 28
click at [575, 249] on button "Your Response" at bounding box center [565, 249] width 86 height 28
click at [608, 246] on div "Your Response" at bounding box center [695, 249] width 347 height 28
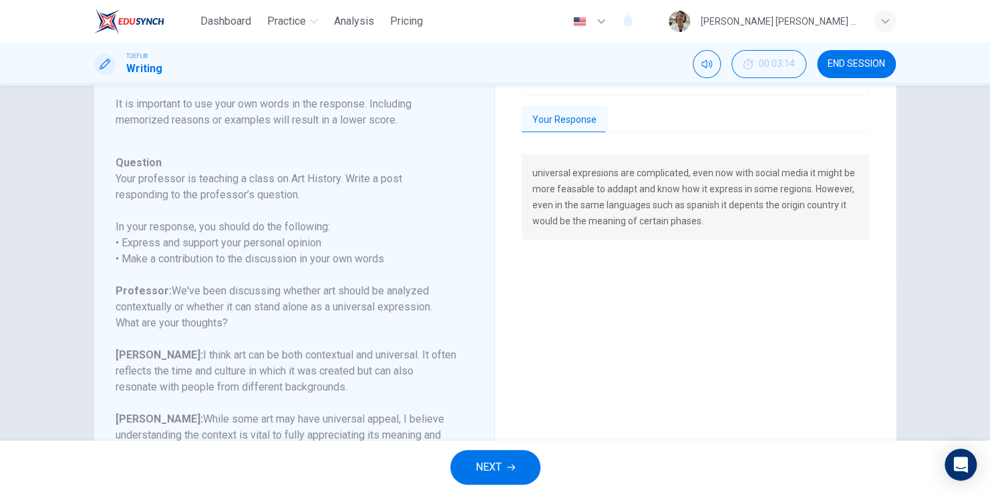
scroll to position [172, 0]
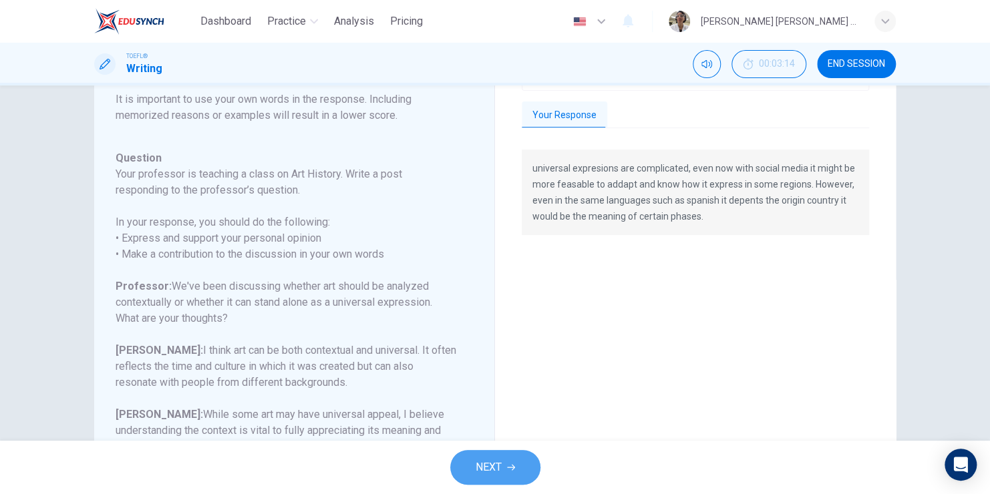
click at [510, 460] on button "NEXT" at bounding box center [495, 467] width 90 height 35
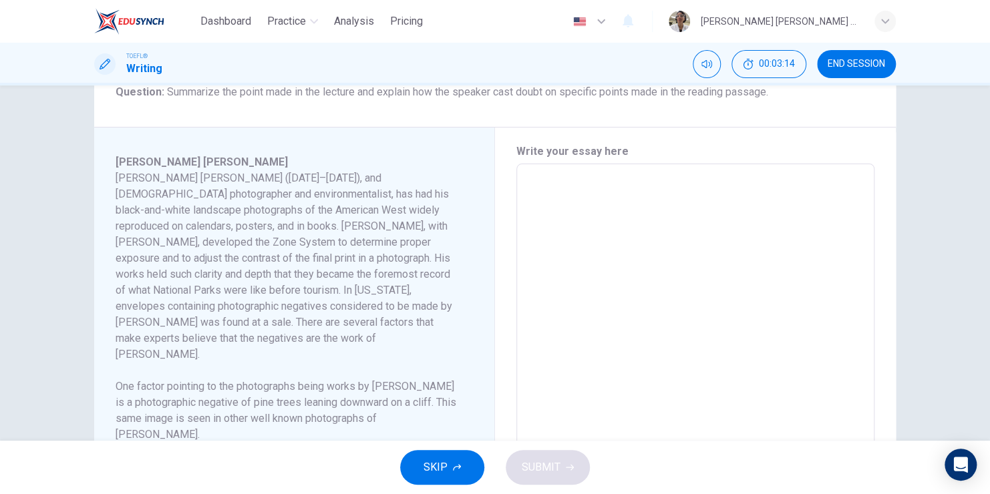
scroll to position [267, 0]
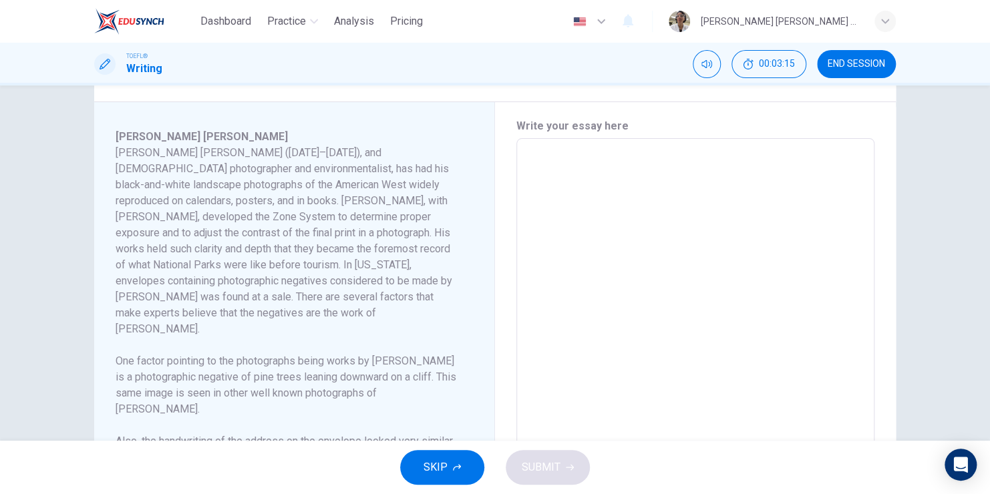
click at [557, 254] on textarea at bounding box center [695, 329] width 339 height 359
click at [554, 465] on span "SUBMIT" at bounding box center [541, 467] width 39 height 19
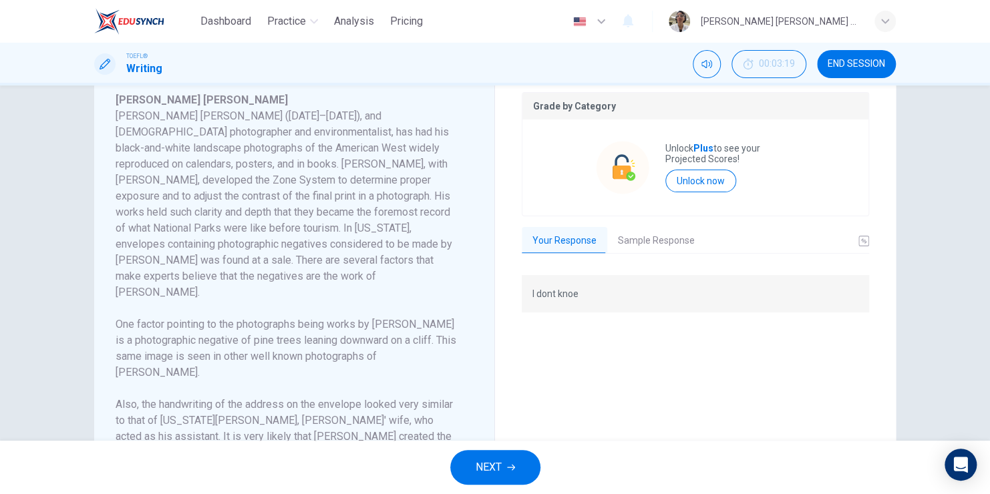
scroll to position [334, 0]
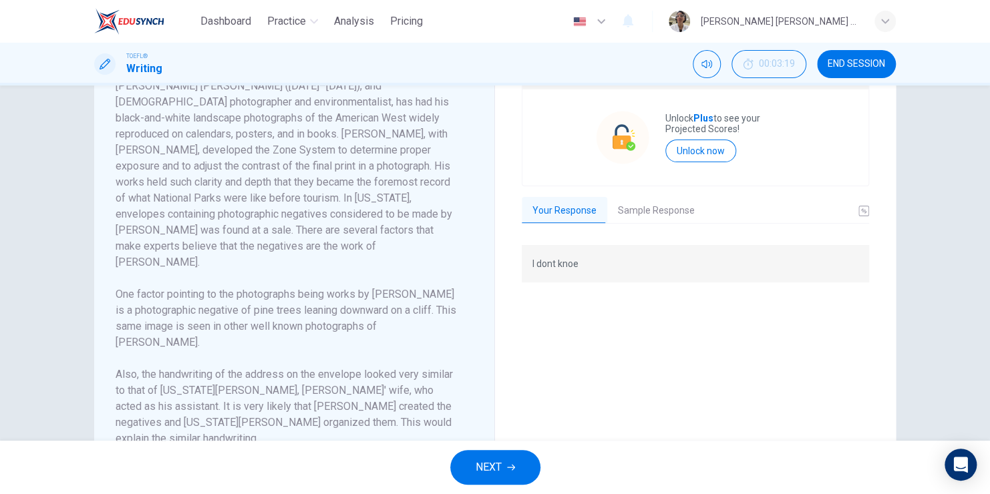
click at [634, 200] on button "Sample Response" at bounding box center [656, 211] width 98 height 28
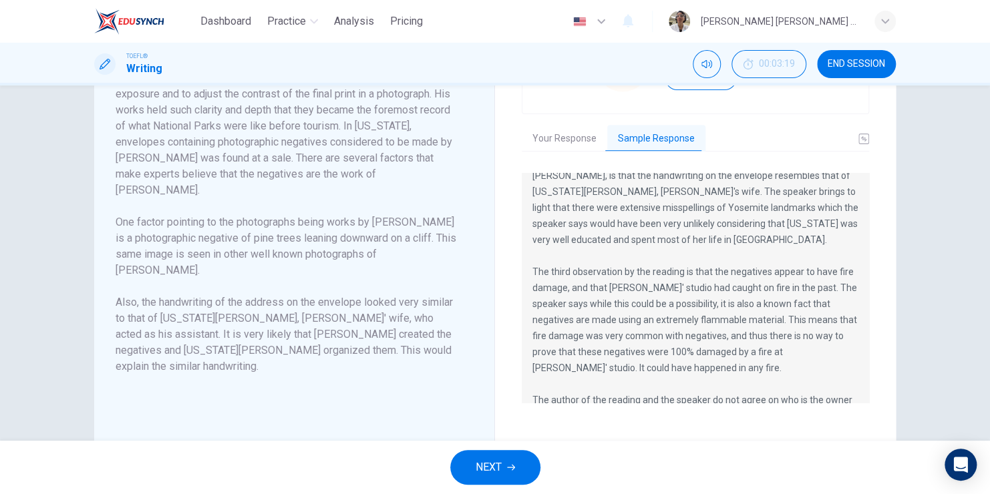
scroll to position [382, 0]
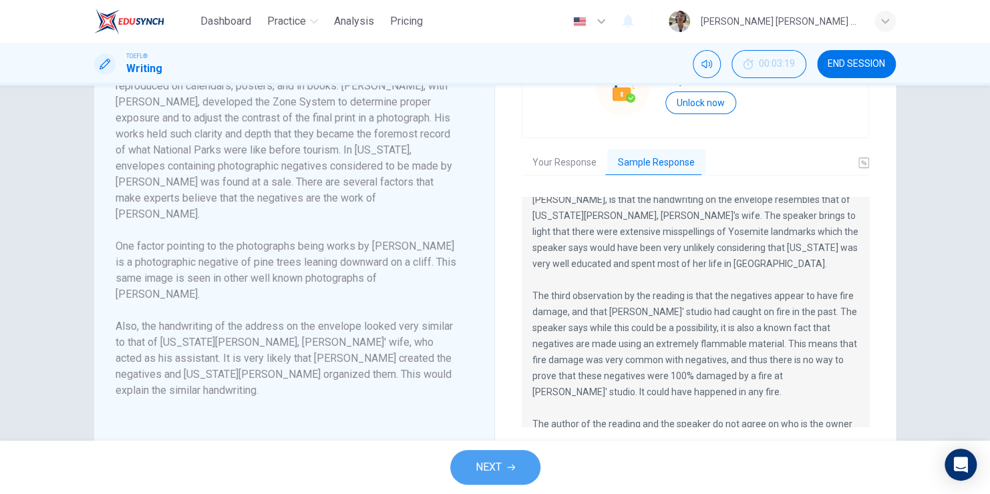
click at [492, 453] on button "NEXT" at bounding box center [495, 467] width 90 height 35
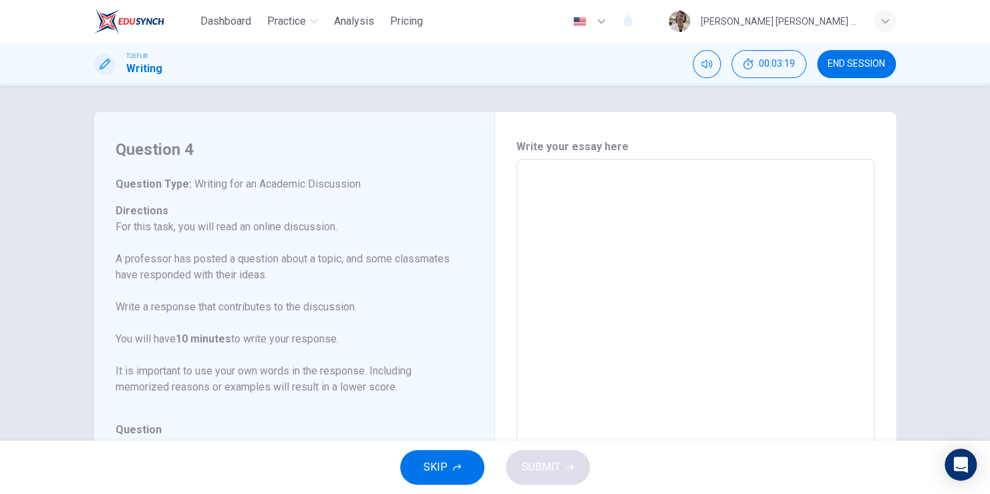
click at [574, 241] on textarea at bounding box center [695, 382] width 339 height 424
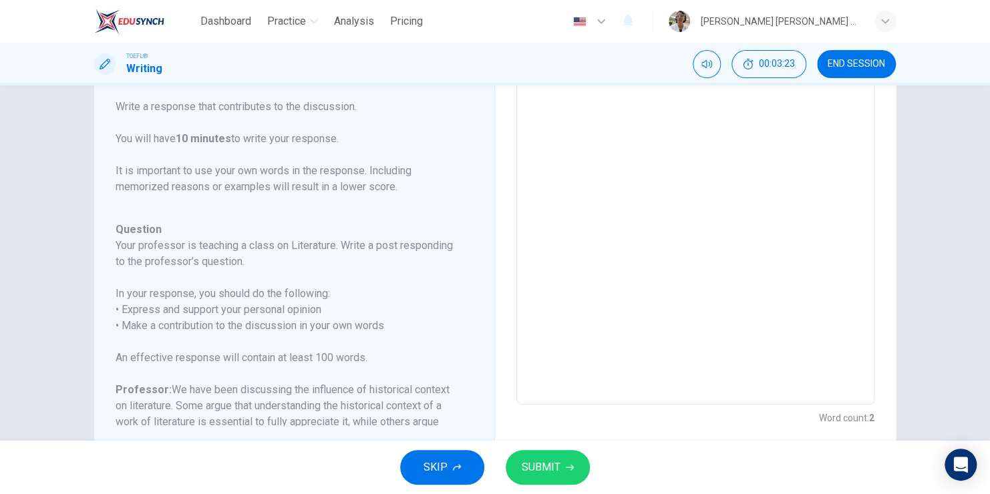
scroll to position [239, 0]
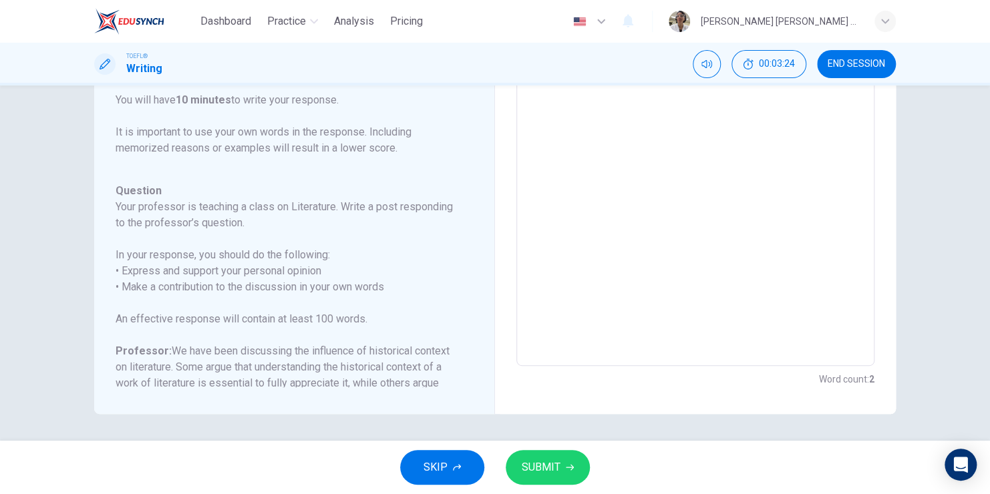
click at [534, 462] on span "SUBMIT" at bounding box center [541, 467] width 39 height 19
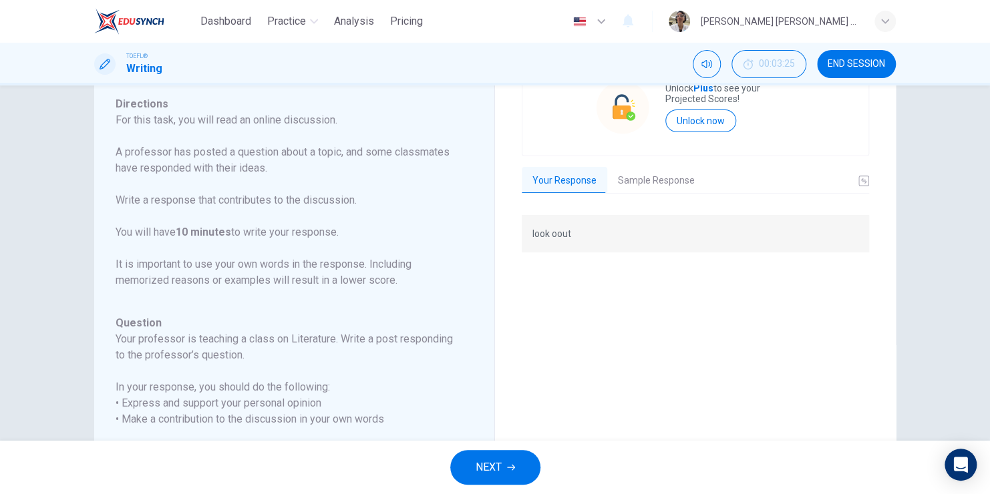
scroll to position [106, 0]
click at [627, 182] on button "Sample Response" at bounding box center [656, 182] width 98 height 28
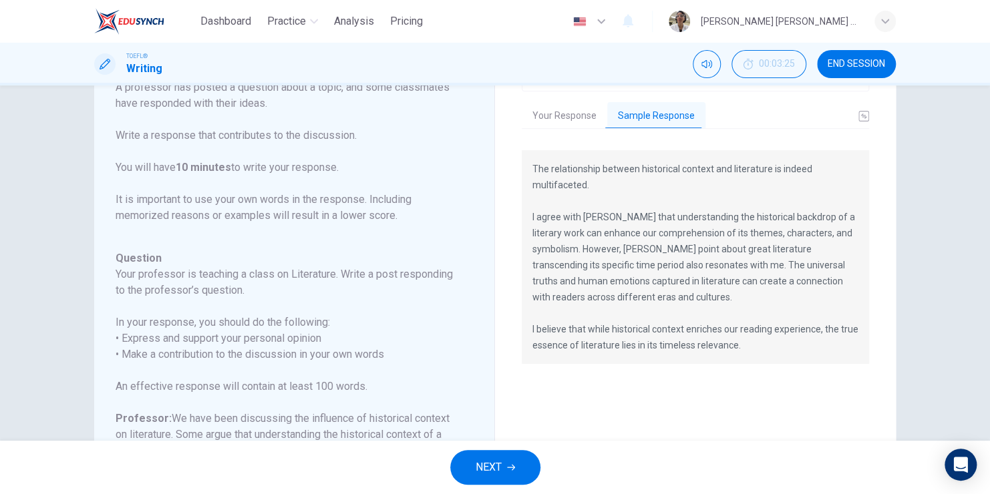
scroll to position [172, 0]
click at [474, 464] on button "NEXT" at bounding box center [495, 467] width 90 height 35
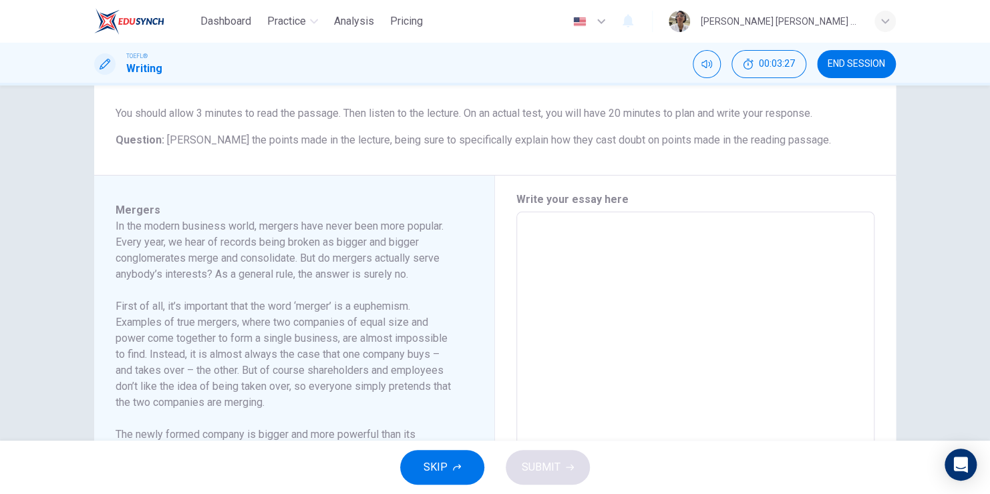
scroll to position [200, 0]
